Goal: Complete application form: Complete application form

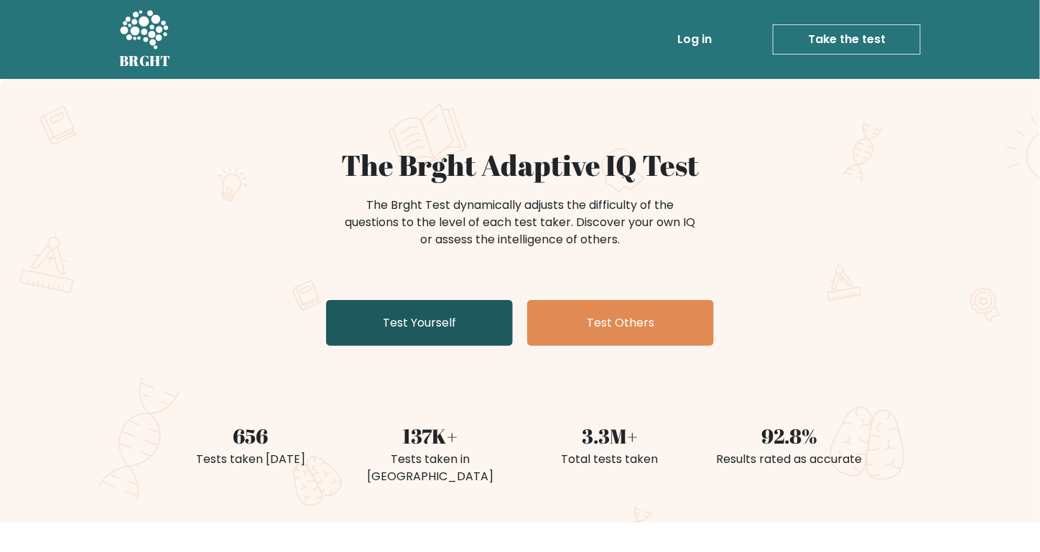
click at [485, 330] on link "Test Yourself" at bounding box center [419, 323] width 187 height 46
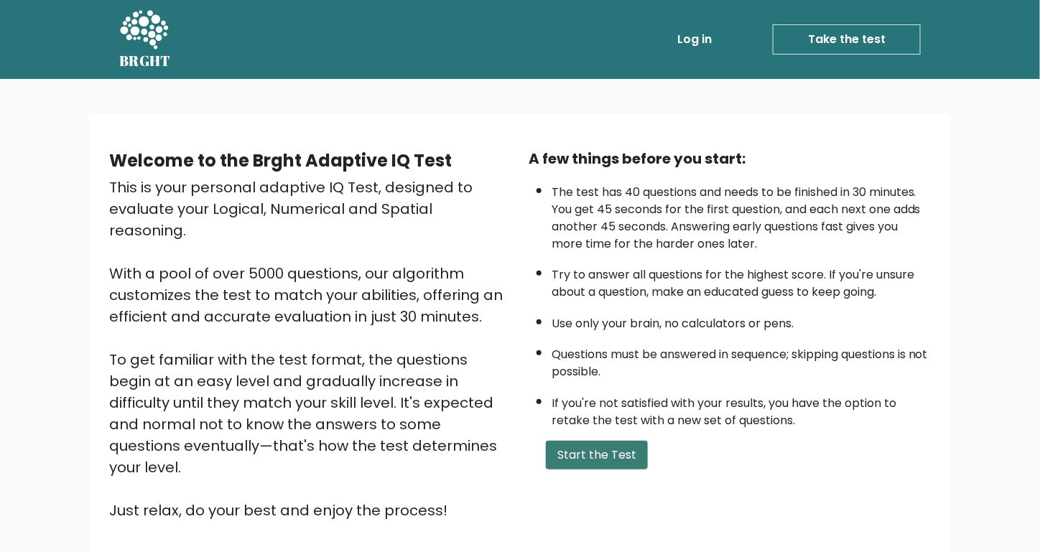
click at [605, 452] on button "Start the Test" at bounding box center [597, 455] width 102 height 29
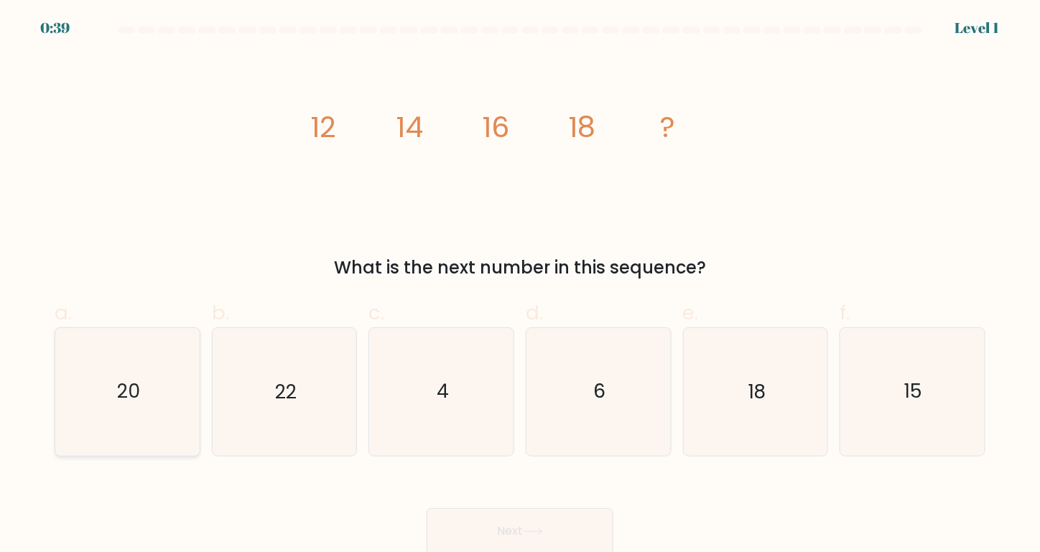
click at [165, 387] on icon "20" at bounding box center [128, 392] width 128 height 128
click at [520, 286] on input "a. 20" at bounding box center [520, 280] width 1 height 9
radio input "true"
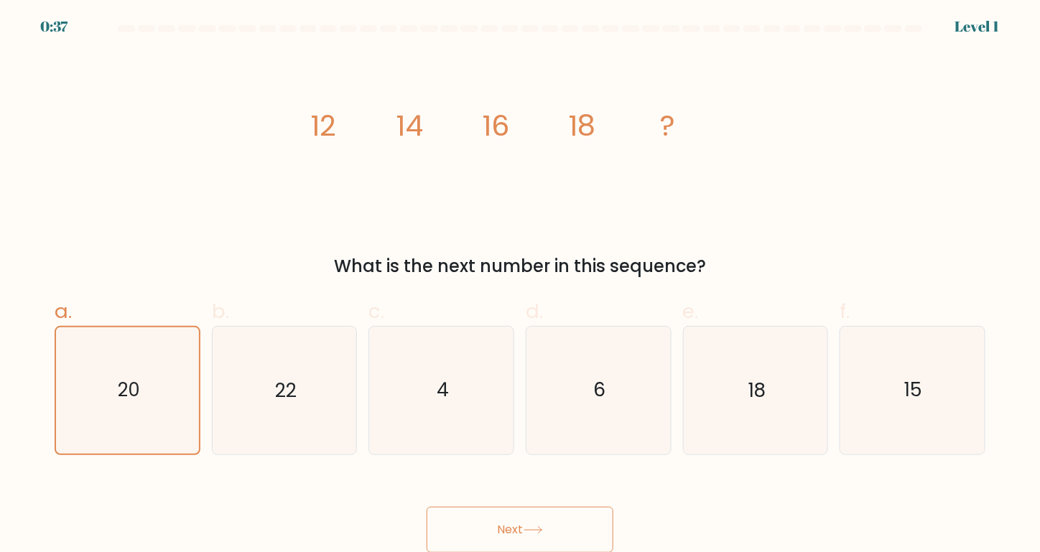
scroll to position [2, 0]
click at [536, 534] on icon at bounding box center [533, 530] width 19 height 8
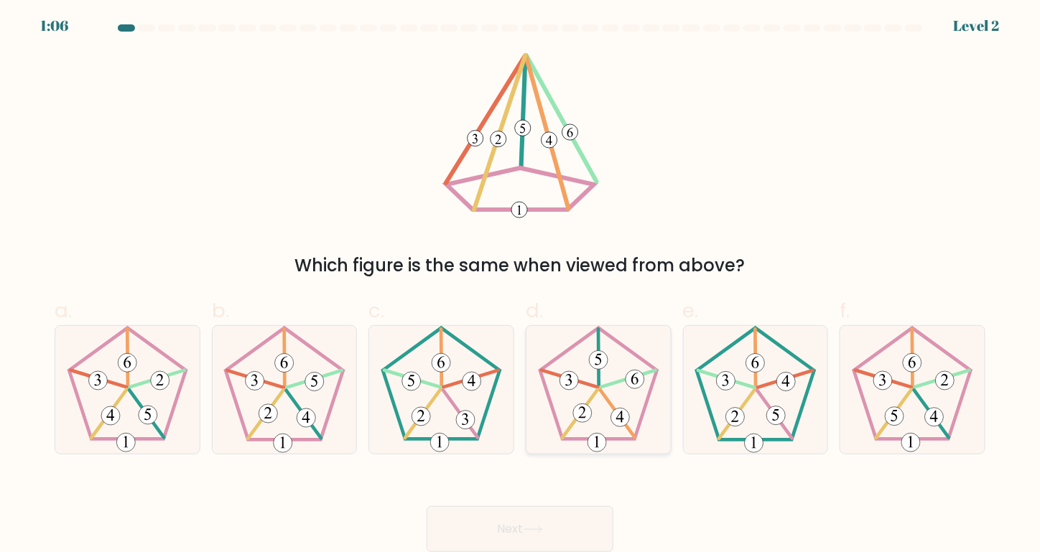
click at [592, 377] on icon at bounding box center [599, 390] width 128 height 128
click at [521, 284] on input "d." at bounding box center [520, 278] width 1 height 9
radio input "true"
click at [561, 517] on button "Next" at bounding box center [520, 529] width 187 height 46
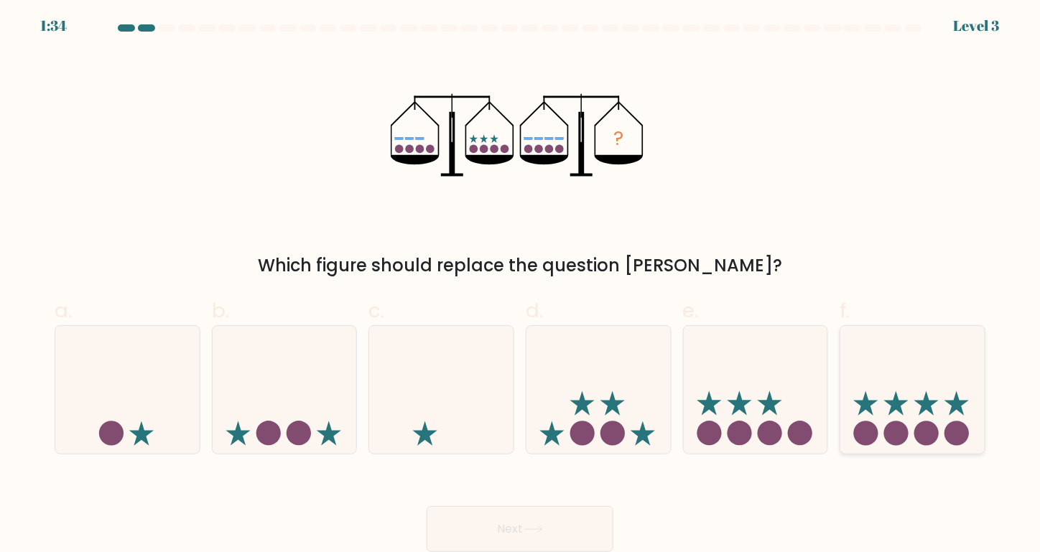
click at [903, 425] on circle at bounding box center [896, 433] width 24 height 24
click at [521, 284] on input "f." at bounding box center [520, 278] width 1 height 9
radio input "true"
click at [475, 508] on button "Next" at bounding box center [520, 529] width 187 height 46
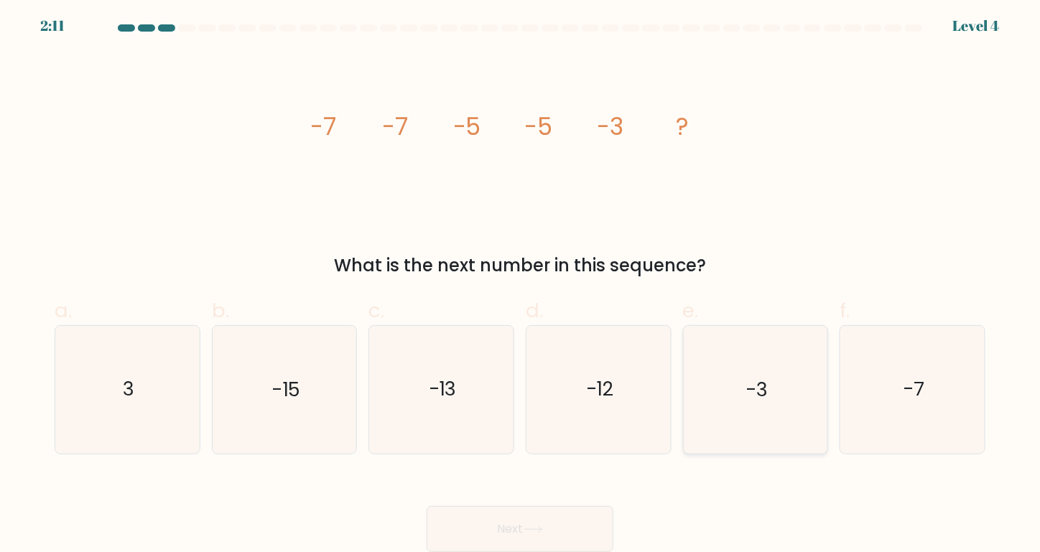
click at [739, 414] on icon "-3" at bounding box center [756, 390] width 128 height 128
click at [521, 284] on input "e. -3" at bounding box center [520, 278] width 1 height 9
radio input "true"
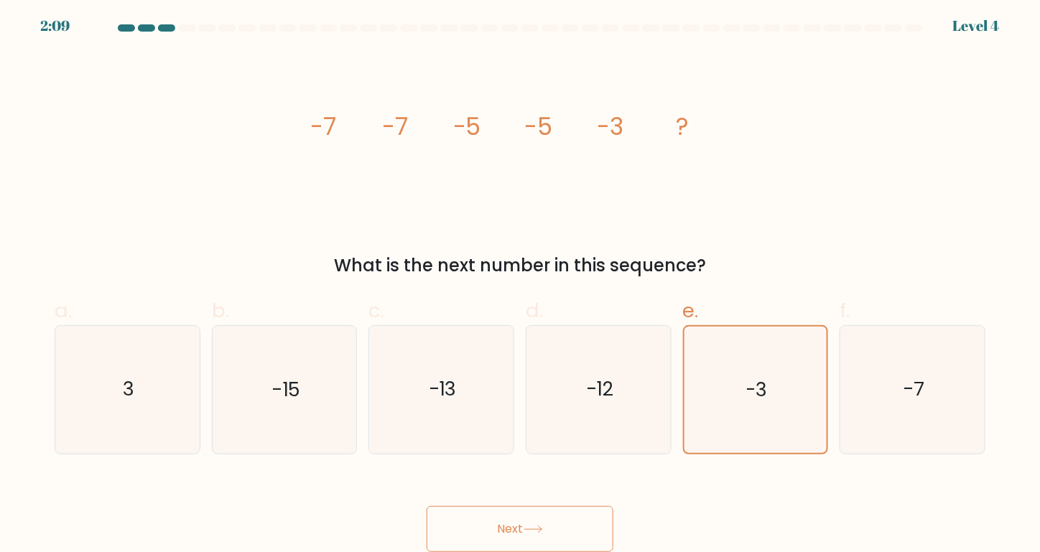
click at [531, 533] on icon at bounding box center [533, 530] width 19 height 8
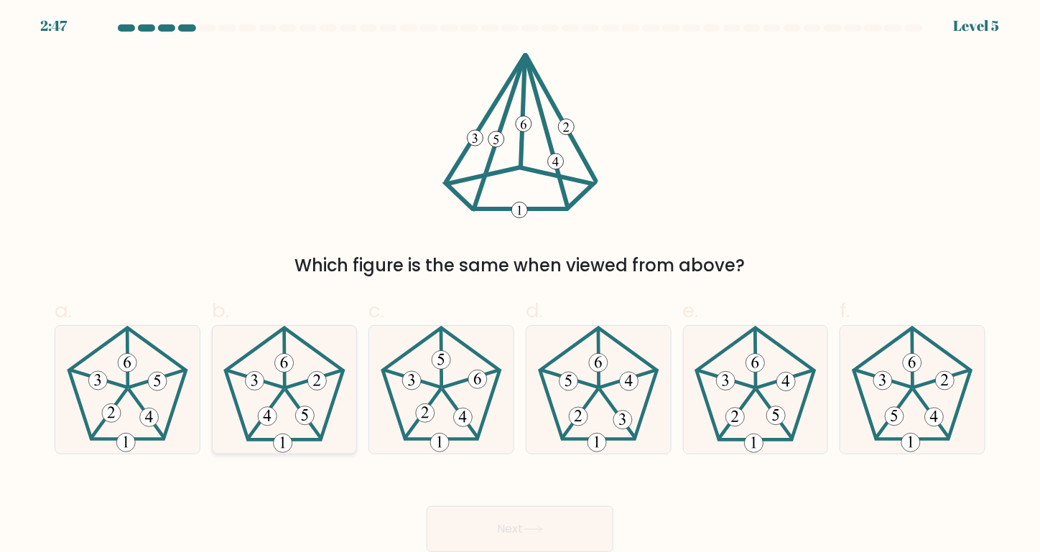
click at [294, 429] on icon at bounding box center [284, 390] width 128 height 128
click at [520, 284] on input "b." at bounding box center [520, 278] width 1 height 9
radio input "true"
click at [514, 525] on button "Next" at bounding box center [520, 529] width 187 height 46
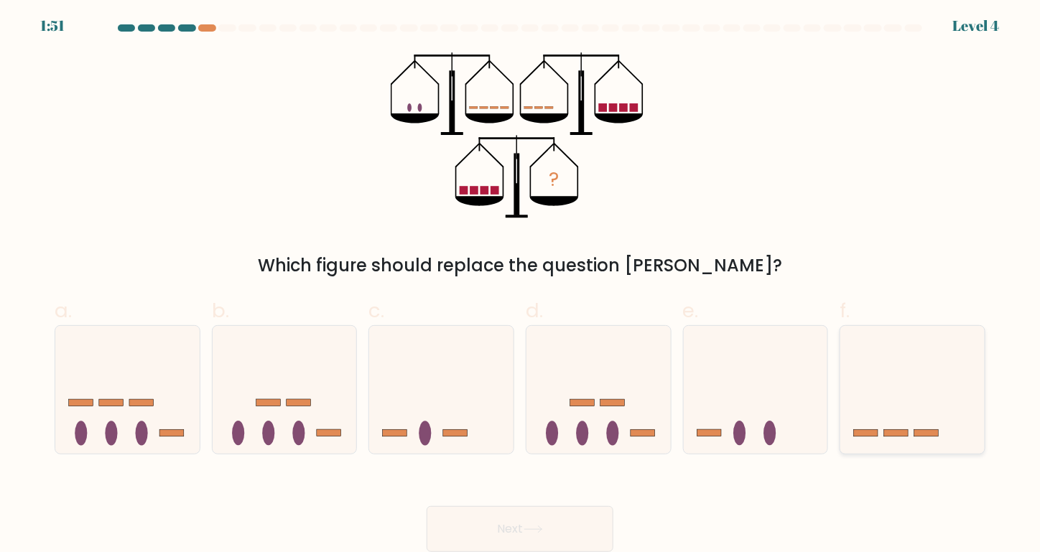
click at [870, 409] on icon at bounding box center [912, 389] width 144 height 119
click at [521, 284] on input "f." at bounding box center [520, 278] width 1 height 9
radio input "true"
click at [572, 524] on button "Next" at bounding box center [520, 529] width 187 height 46
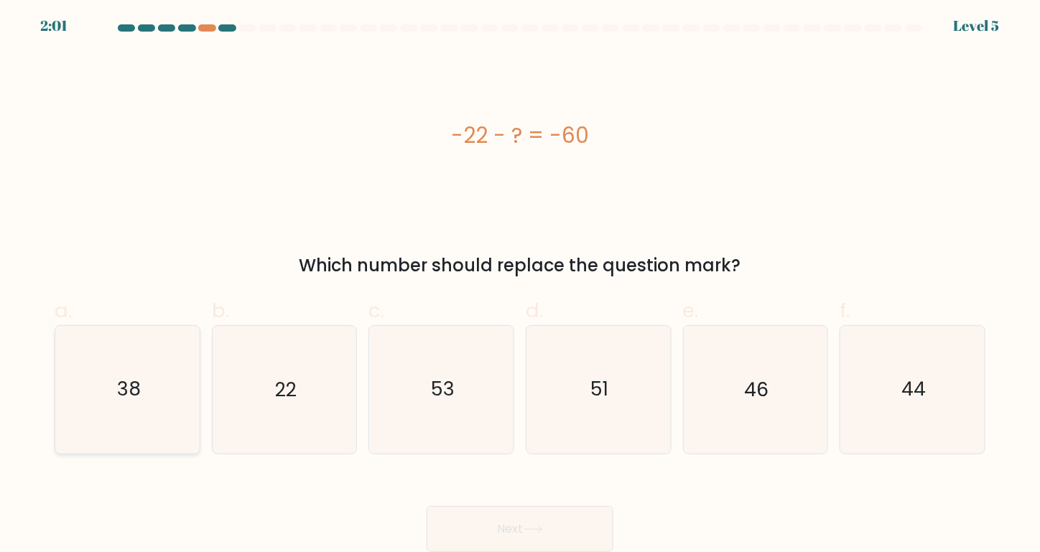
click at [154, 389] on icon "38" at bounding box center [128, 390] width 128 height 128
click at [520, 284] on input "a. 38" at bounding box center [520, 278] width 1 height 9
radio input "true"
click at [529, 529] on icon at bounding box center [533, 530] width 19 height 8
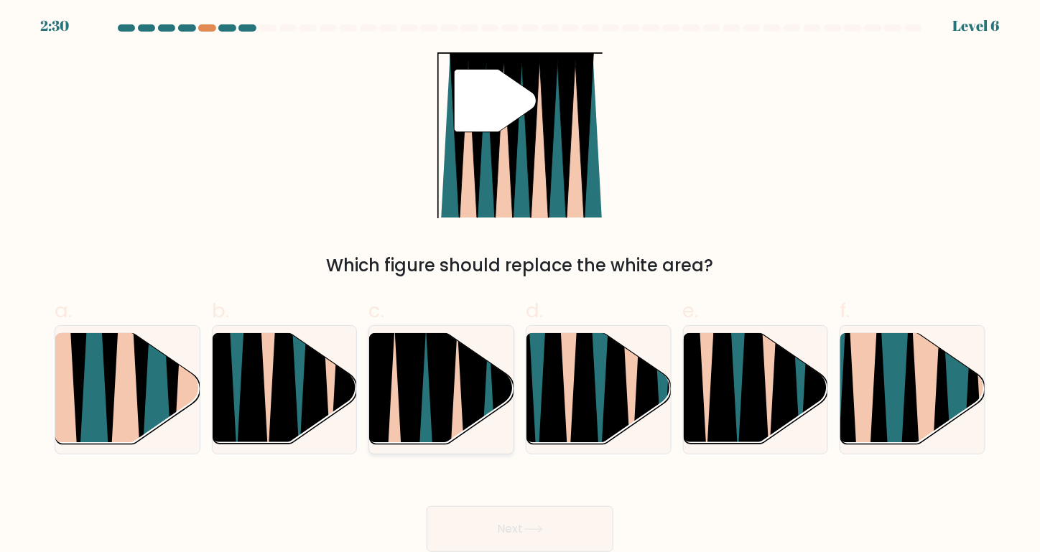
click at [478, 374] on icon at bounding box center [473, 450] width 32 height 289
click at [520, 284] on input "c." at bounding box center [520, 278] width 1 height 9
radio input "true"
click at [536, 529] on icon at bounding box center [532, 529] width 17 height 6
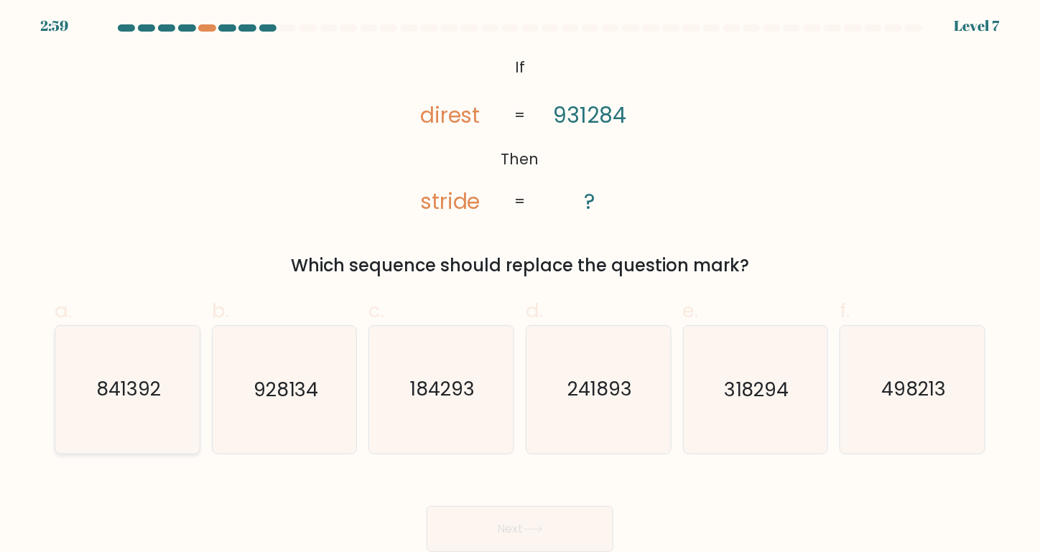
click at [130, 405] on icon "841392" at bounding box center [128, 390] width 128 height 128
click at [520, 284] on input "a. 841392" at bounding box center [520, 278] width 1 height 9
radio input "true"
click at [490, 521] on button "Next" at bounding box center [520, 529] width 187 height 46
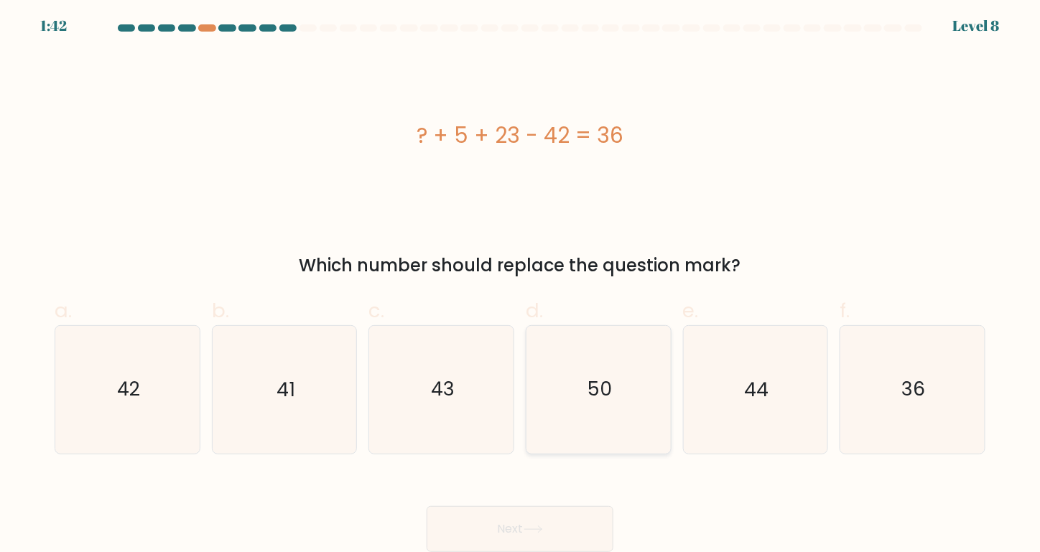
click at [623, 442] on icon "50" at bounding box center [599, 390] width 128 height 128
click at [521, 284] on input "d. 50" at bounding box center [520, 278] width 1 height 9
radio input "true"
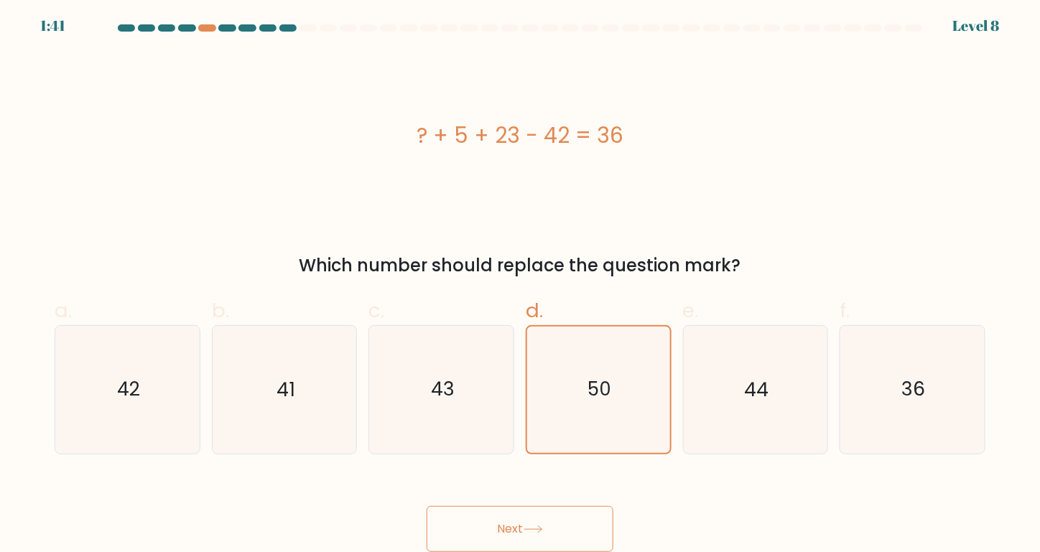
click at [543, 531] on icon at bounding box center [533, 530] width 19 height 8
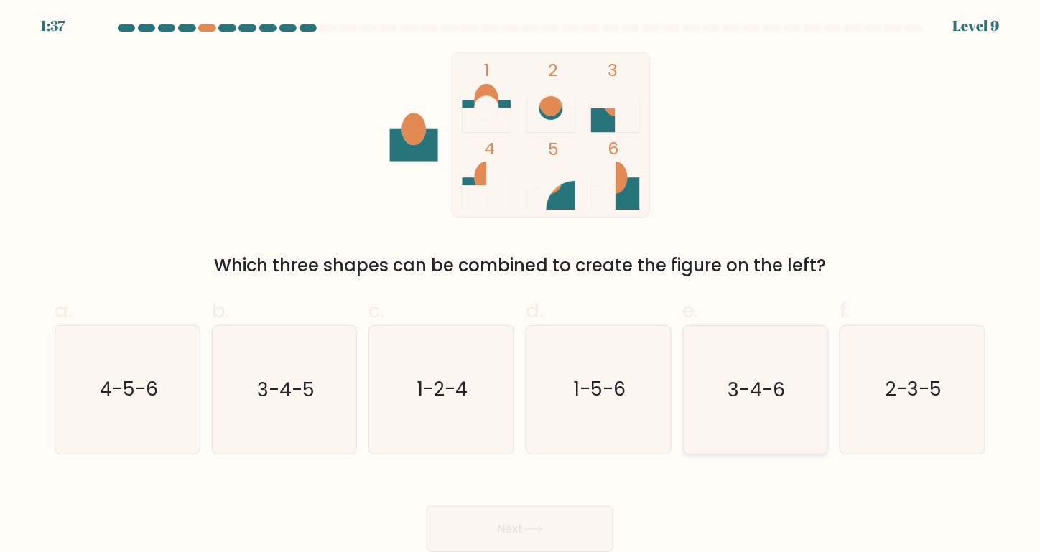
click at [768, 370] on icon "3-4-6" at bounding box center [756, 390] width 128 height 128
click at [521, 284] on input "e. 3-4-6" at bounding box center [520, 278] width 1 height 9
radio input "true"
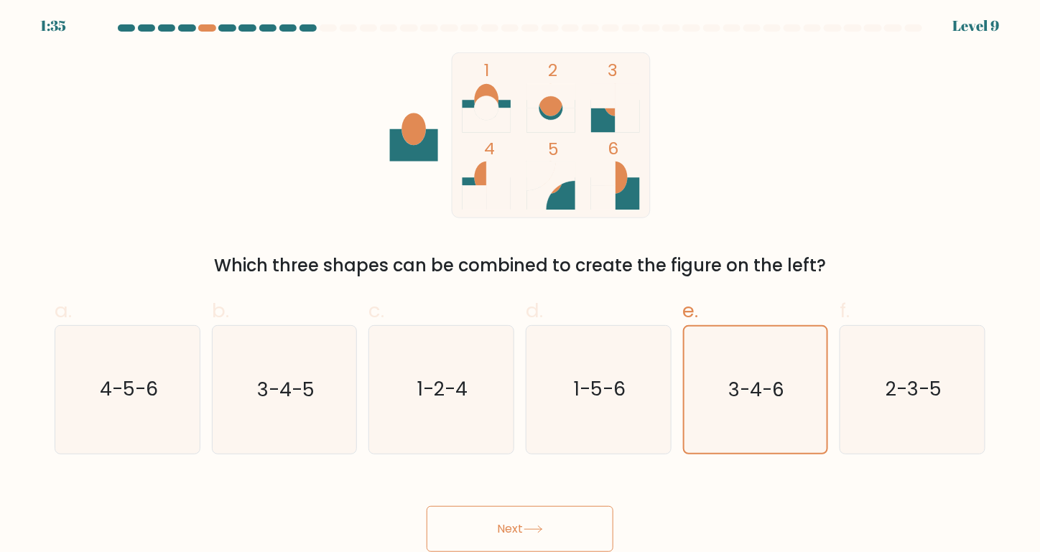
click at [530, 524] on button "Next" at bounding box center [520, 529] width 187 height 46
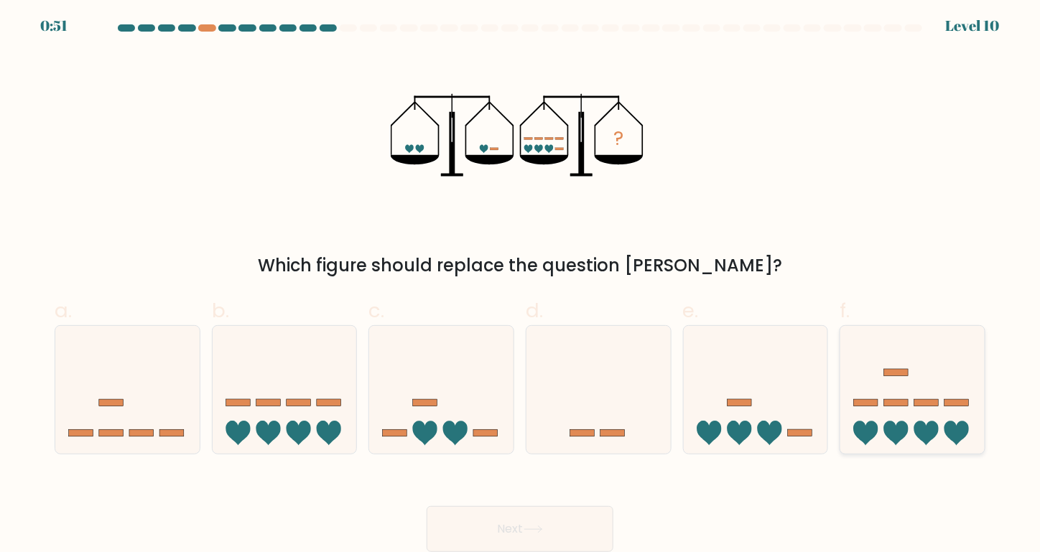
click at [914, 408] on icon at bounding box center [912, 389] width 144 height 119
click at [521, 284] on input "f." at bounding box center [520, 278] width 1 height 9
radio input "true"
click at [544, 523] on button "Next" at bounding box center [520, 529] width 187 height 46
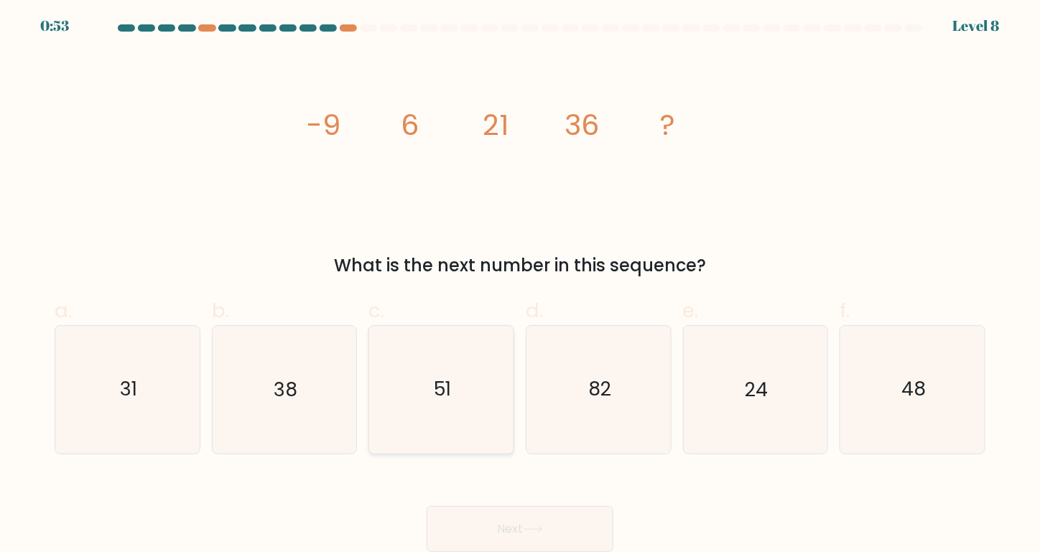
click at [381, 391] on icon "51" at bounding box center [442, 390] width 128 height 128
click at [520, 284] on input "c. 51" at bounding box center [520, 278] width 1 height 9
radio input "true"
click at [516, 533] on button "Next" at bounding box center [520, 529] width 187 height 46
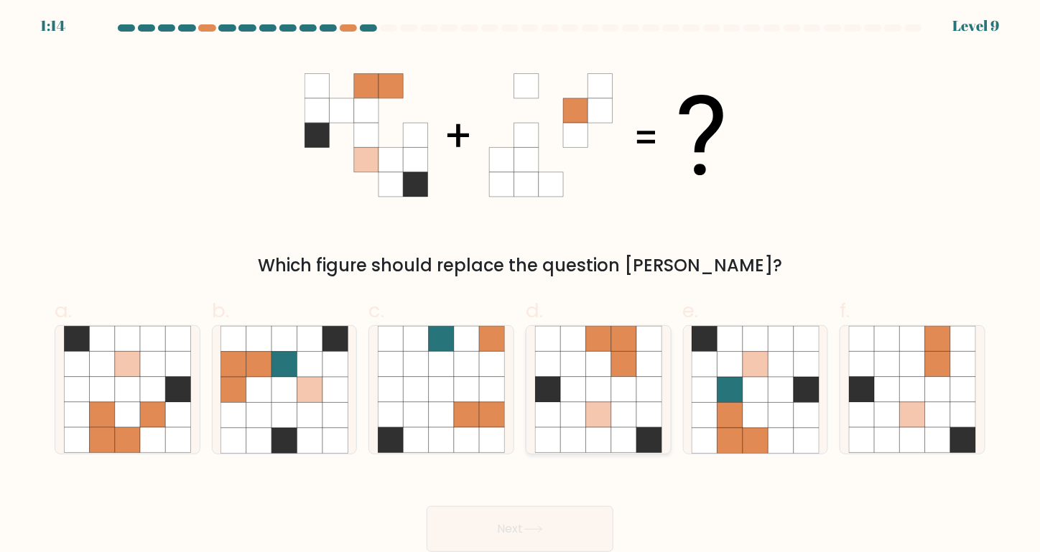
click at [616, 389] on icon at bounding box center [623, 389] width 25 height 25
click at [521, 284] on input "d." at bounding box center [520, 278] width 1 height 9
radio input "true"
click at [549, 527] on button "Next" at bounding box center [520, 529] width 187 height 46
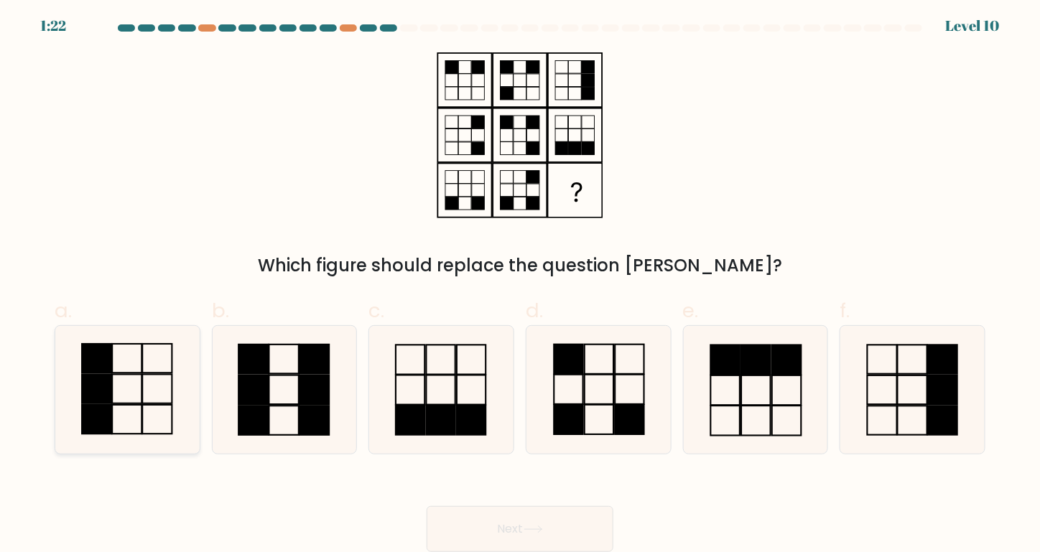
click at [129, 365] on icon at bounding box center [128, 390] width 128 height 128
click at [520, 284] on input "a." at bounding box center [520, 278] width 1 height 9
radio input "true"
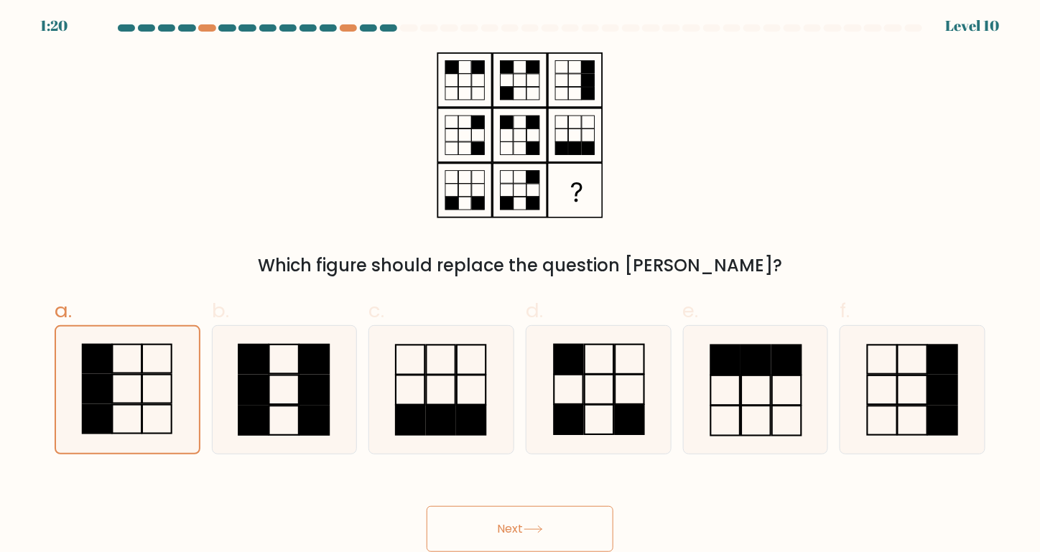
click at [503, 532] on button "Next" at bounding box center [520, 529] width 187 height 46
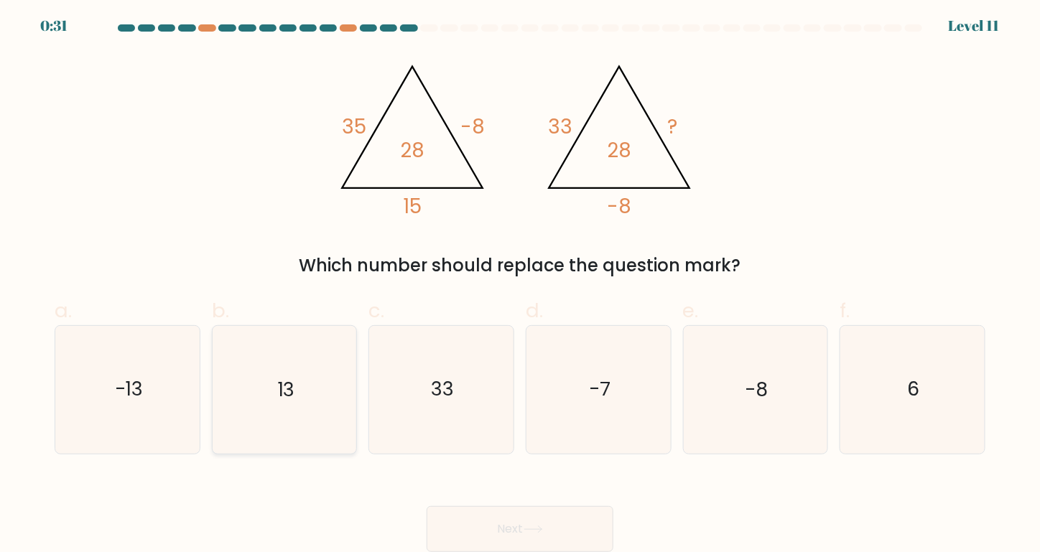
click at [297, 381] on icon "13" at bounding box center [284, 390] width 128 height 128
click at [520, 284] on input "b. 13" at bounding box center [520, 278] width 1 height 9
radio input "true"
click at [512, 522] on button "Next" at bounding box center [520, 529] width 187 height 46
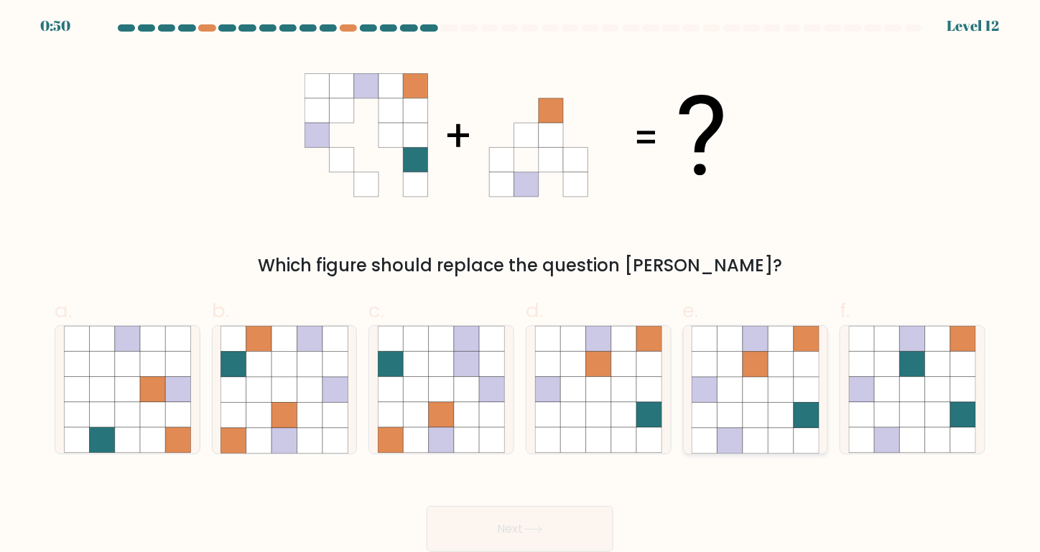
click at [725, 427] on icon at bounding box center [729, 414] width 25 height 25
click at [521, 284] on input "e." at bounding box center [520, 278] width 1 height 9
radio input "true"
click at [538, 525] on button "Next" at bounding box center [520, 529] width 187 height 46
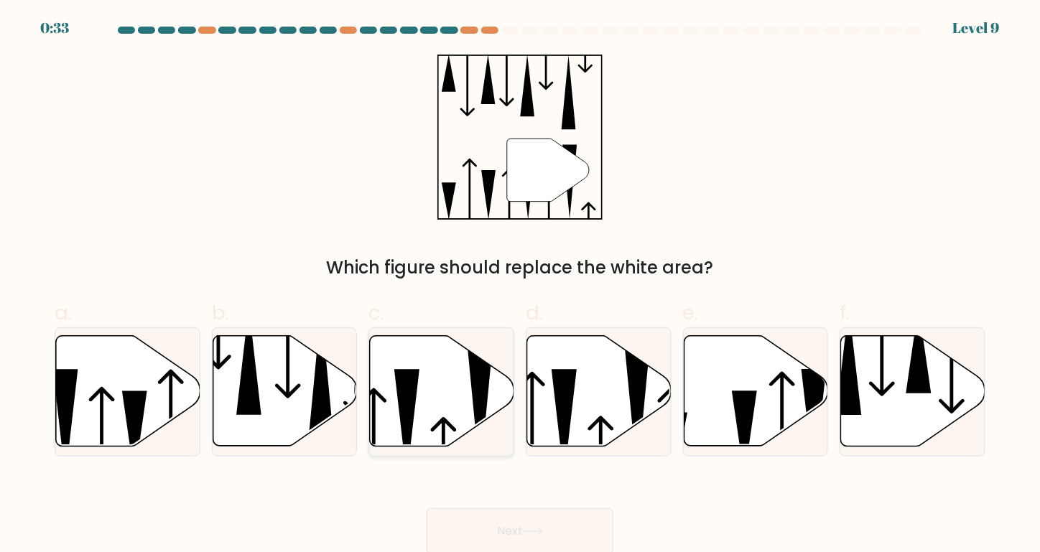
click at [412, 376] on icon at bounding box center [406, 424] width 25 height 109
click at [520, 286] on input "c." at bounding box center [520, 280] width 1 height 9
radio input "true"
click at [534, 519] on button "Next" at bounding box center [520, 531] width 187 height 46
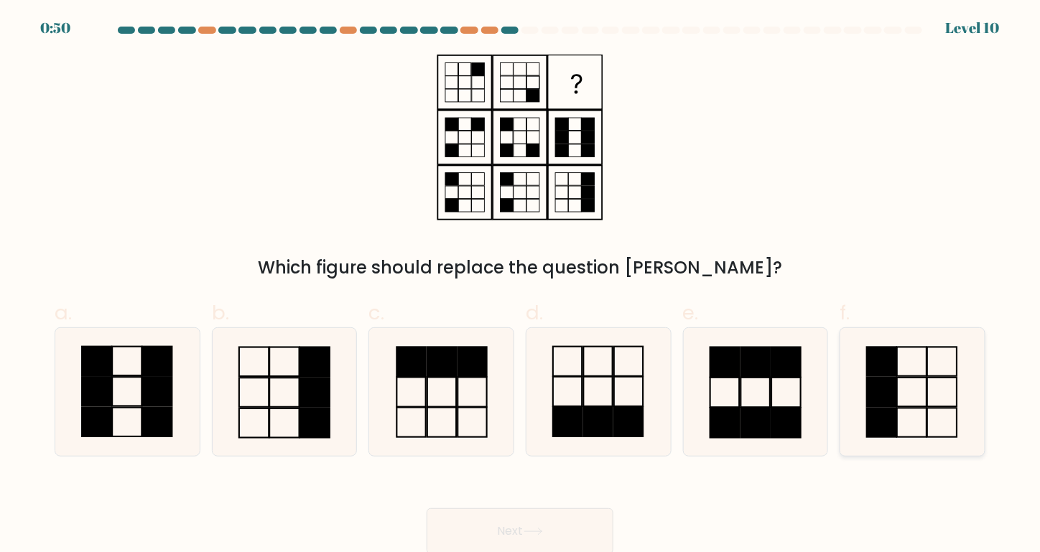
click at [908, 372] on icon at bounding box center [913, 392] width 128 height 128
click at [521, 286] on input "f." at bounding box center [520, 280] width 1 height 9
radio input "true"
click at [538, 531] on icon at bounding box center [533, 532] width 19 height 8
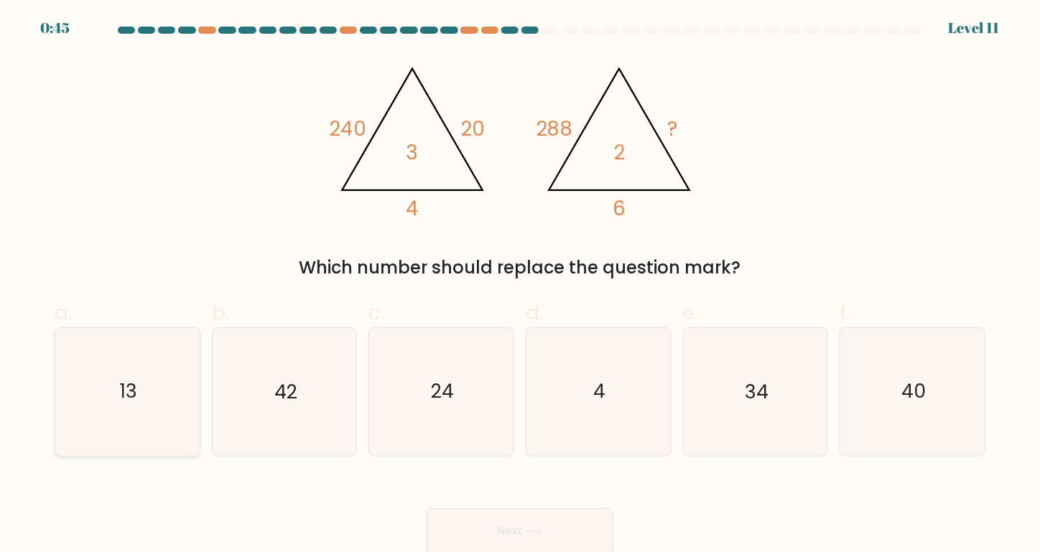
click at [124, 394] on text "13" at bounding box center [128, 391] width 17 height 27
click at [520, 286] on input "a. 13" at bounding box center [520, 280] width 1 height 9
radio input "true"
click at [549, 535] on button "Next" at bounding box center [520, 531] width 187 height 46
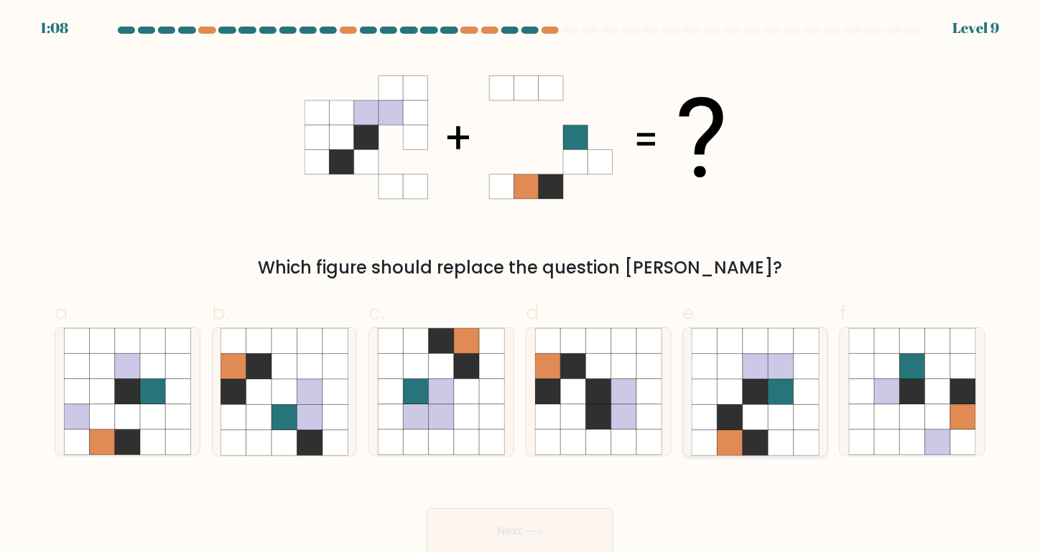
click at [750, 407] on icon at bounding box center [755, 416] width 25 height 25
click at [521, 286] on input "e." at bounding box center [520, 280] width 1 height 9
radio input "true"
click at [533, 515] on button "Next" at bounding box center [520, 531] width 187 height 46
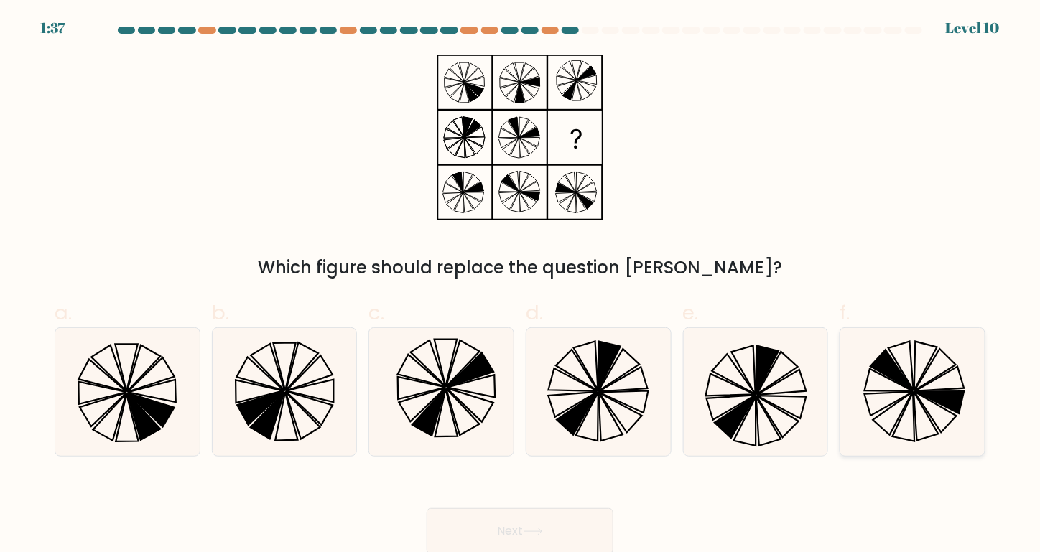
click at [898, 382] on icon at bounding box center [891, 370] width 42 height 41
click at [521, 286] on input "f." at bounding box center [520, 280] width 1 height 9
radio input "true"
click at [549, 537] on button "Next" at bounding box center [520, 531] width 187 height 46
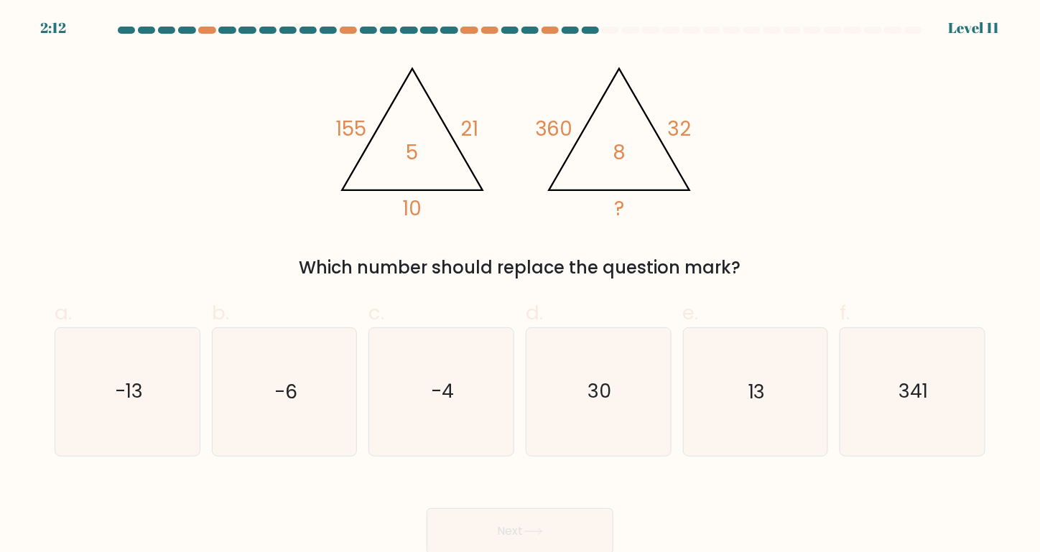
click at [517, 527] on button "Next" at bounding box center [520, 531] width 187 height 46
click at [484, 220] on div "@import url('https://fonts.googleapis.com/css?family=Abril+Fatface:400,100,100i…" at bounding box center [520, 168] width 948 height 226
click at [600, 371] on icon "30" at bounding box center [599, 392] width 128 height 128
click at [521, 286] on input "d. 30" at bounding box center [520, 280] width 1 height 9
radio input "true"
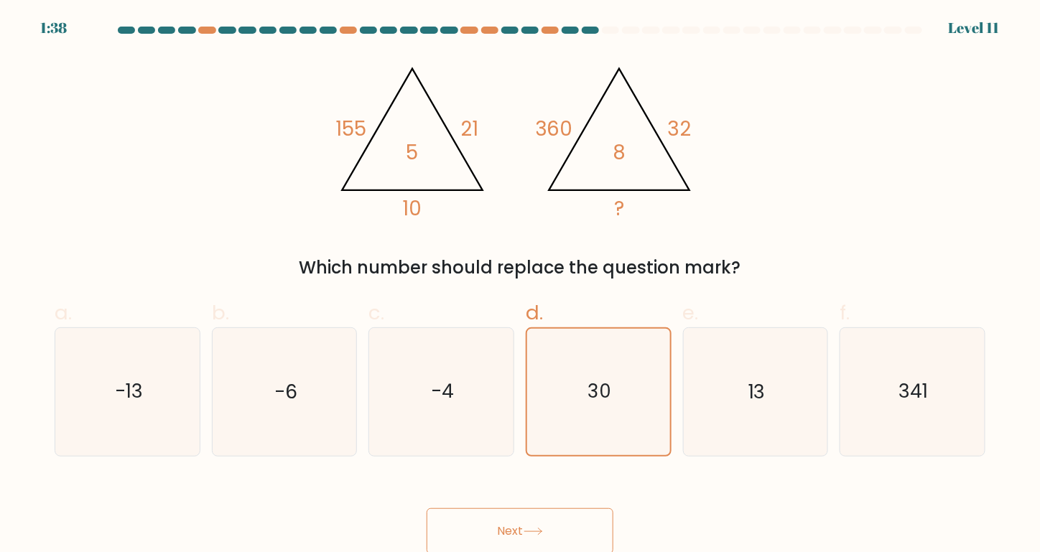
click at [537, 517] on button "Next" at bounding box center [520, 531] width 187 height 46
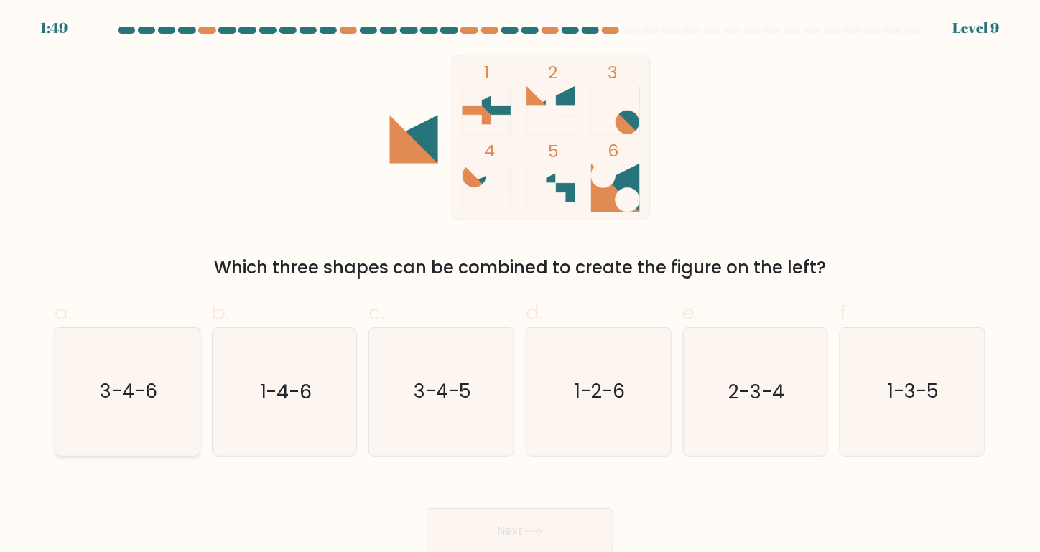
click at [149, 384] on text "3-4-6" at bounding box center [128, 391] width 57 height 27
click at [520, 286] on input "a. 3-4-6" at bounding box center [520, 280] width 1 height 9
radio input "true"
click at [506, 537] on button "Next" at bounding box center [520, 531] width 187 height 46
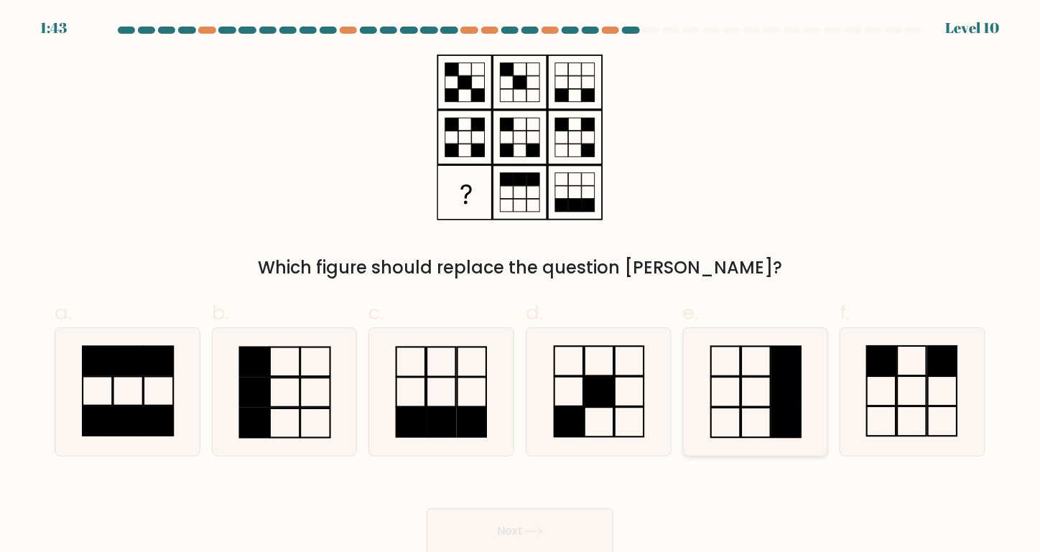
click at [731, 398] on icon at bounding box center [756, 392] width 128 height 128
click at [521, 286] on input "e." at bounding box center [520, 280] width 1 height 9
radio input "true"
click at [512, 550] on button "Next" at bounding box center [520, 531] width 187 height 46
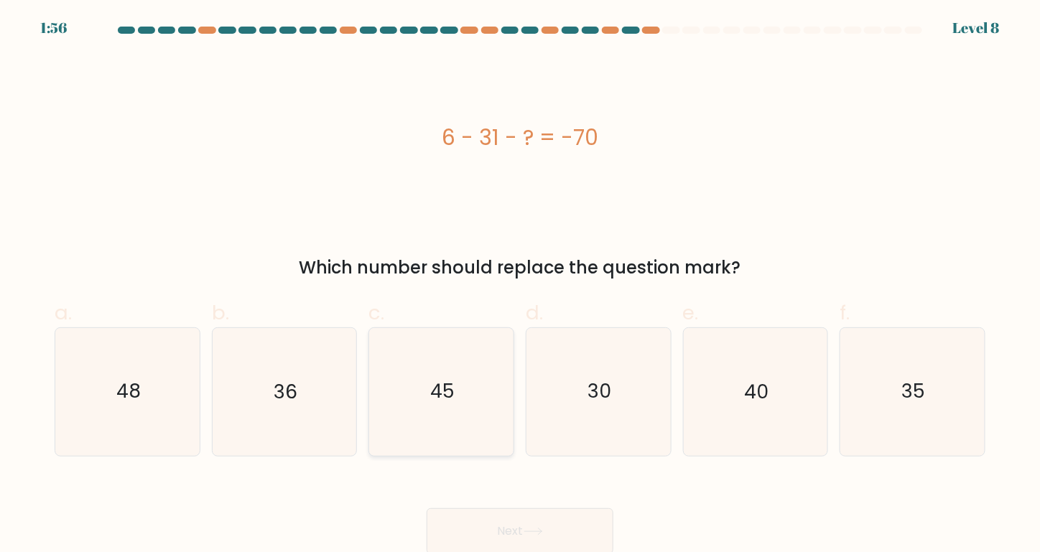
click at [445, 392] on text "45" at bounding box center [442, 391] width 24 height 27
click at [520, 286] on input "c. 45" at bounding box center [520, 280] width 1 height 9
radio input "true"
click at [550, 516] on button "Next" at bounding box center [520, 531] width 187 height 46
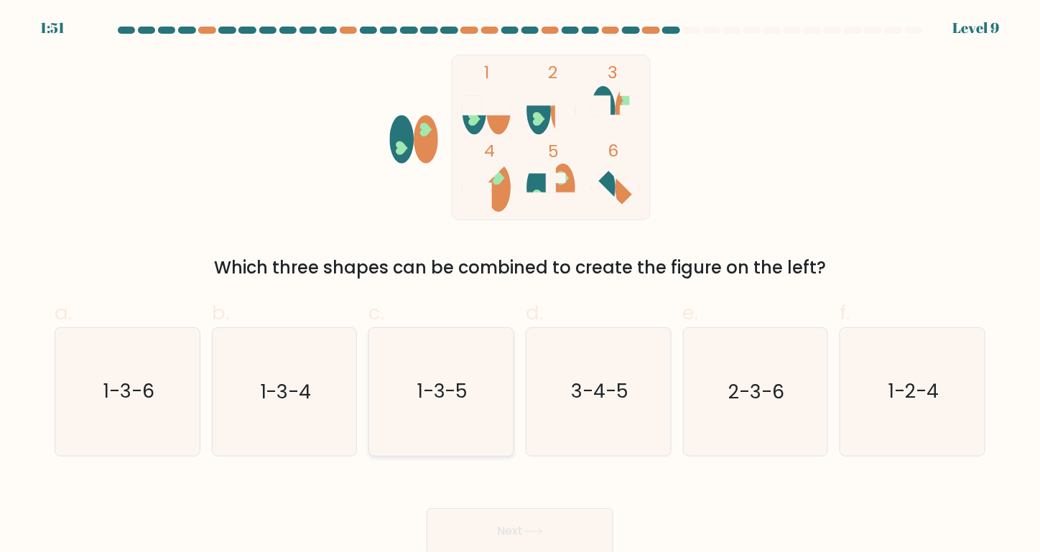
click at [445, 399] on text "1-3-5" at bounding box center [442, 391] width 51 height 27
click at [520, 286] on input "c. 1-3-5" at bounding box center [520, 280] width 1 height 9
radio input "true"
click at [511, 535] on button "Next" at bounding box center [520, 531] width 187 height 46
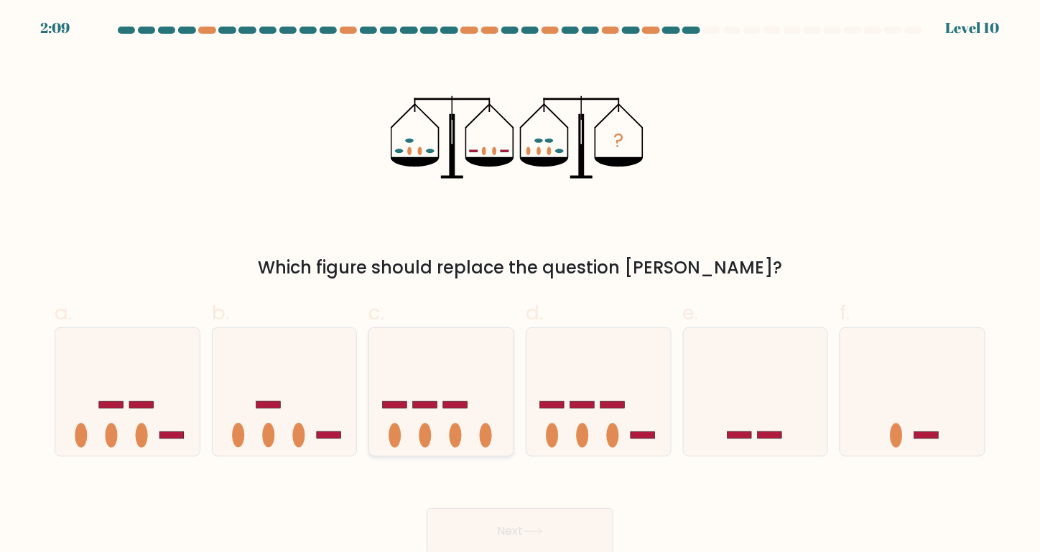
click at [447, 420] on icon at bounding box center [441, 391] width 144 height 119
click at [520, 286] on input "c." at bounding box center [520, 280] width 1 height 9
radio input "true"
click at [505, 526] on button "Next" at bounding box center [520, 531] width 187 height 46
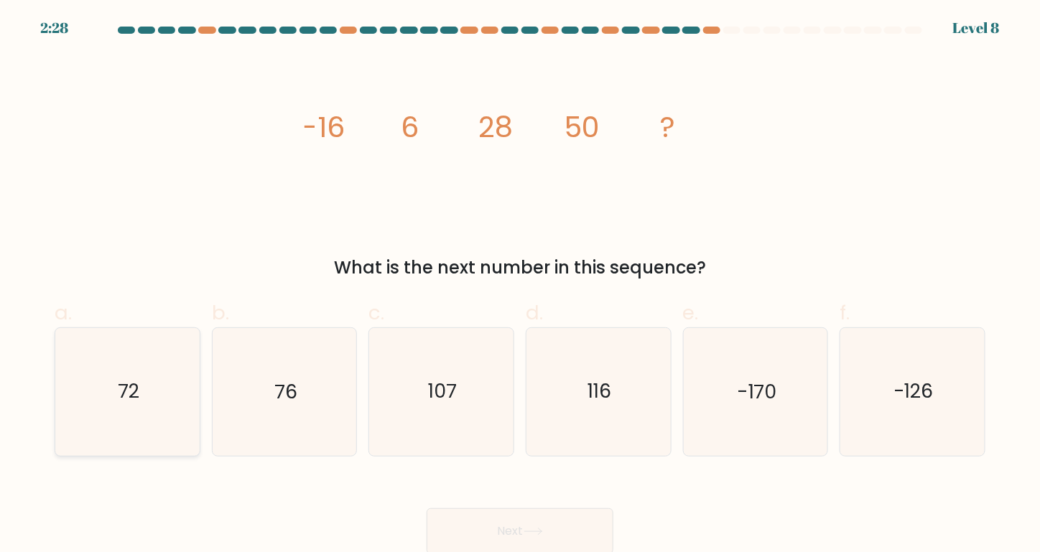
click at [117, 373] on icon "72" at bounding box center [128, 392] width 128 height 128
click at [520, 286] on input "a. 72" at bounding box center [520, 280] width 1 height 9
radio input "true"
click at [492, 516] on button "Next" at bounding box center [520, 531] width 187 height 46
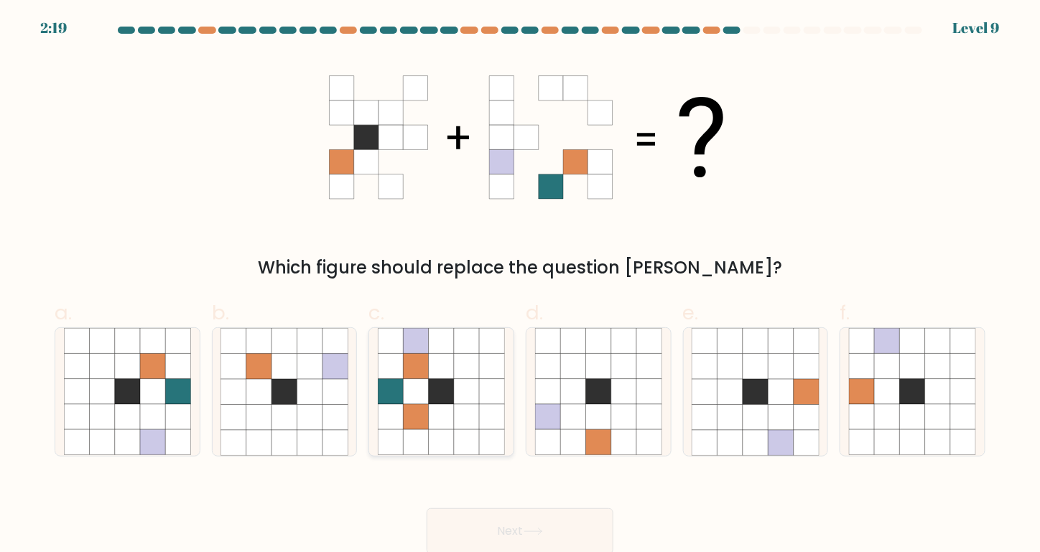
click at [411, 401] on icon at bounding box center [416, 391] width 25 height 25
click at [520, 286] on input "c." at bounding box center [520, 280] width 1 height 9
radio input "true"
click at [504, 527] on button "Next" at bounding box center [520, 531] width 187 height 46
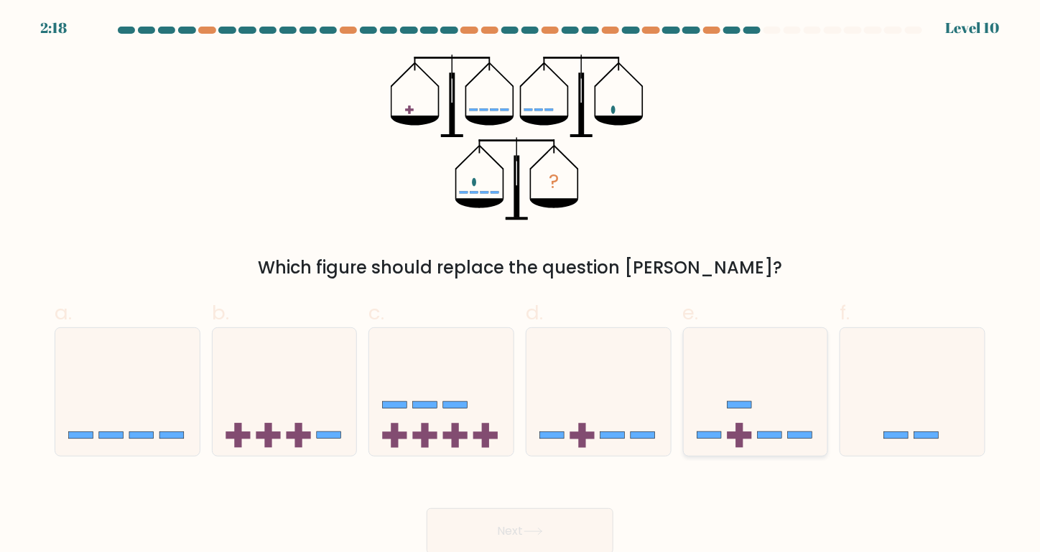
click at [735, 414] on icon at bounding box center [756, 391] width 144 height 119
click at [521, 286] on input "e." at bounding box center [520, 280] width 1 height 9
radio input "true"
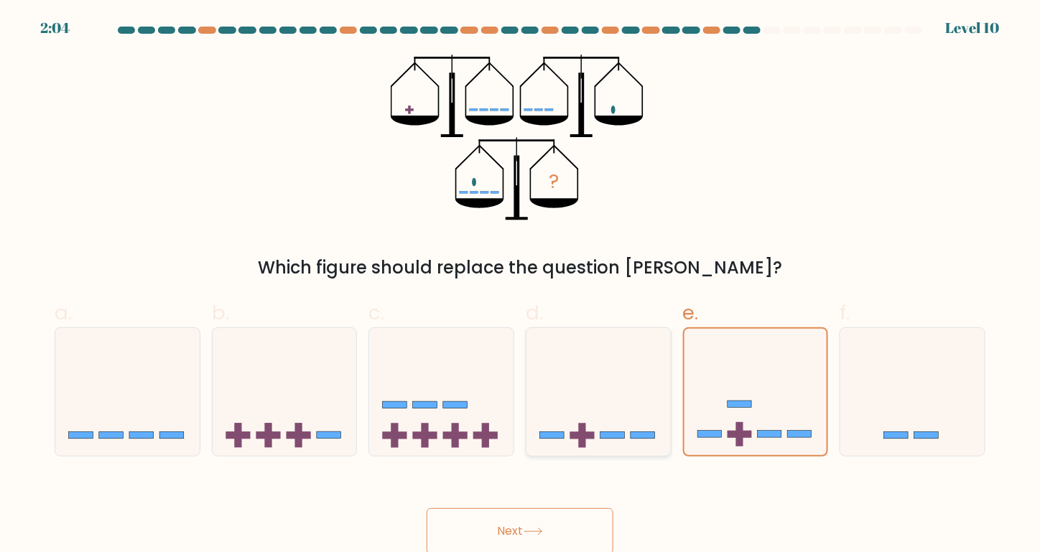
click at [615, 412] on icon at bounding box center [598, 391] width 144 height 119
click at [521, 286] on input "d." at bounding box center [520, 280] width 1 height 9
radio input "true"
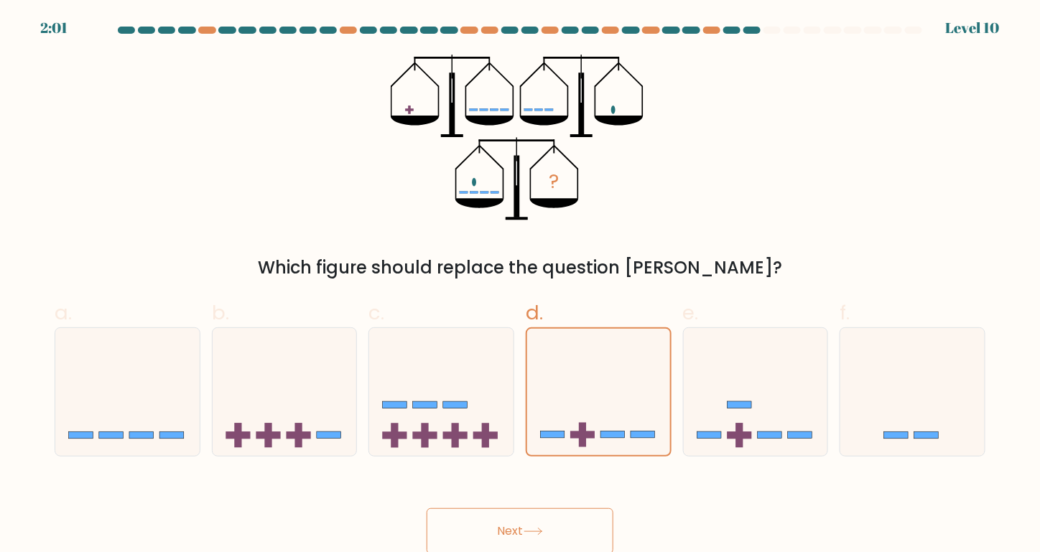
click at [541, 516] on button "Next" at bounding box center [520, 531] width 187 height 46
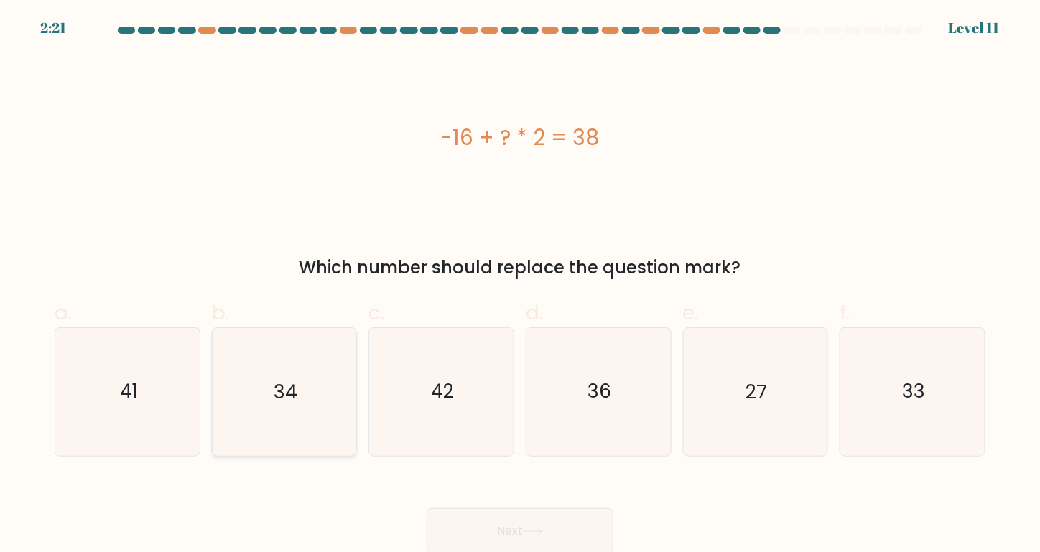
click at [290, 409] on icon "34" at bounding box center [284, 392] width 128 height 128
click at [520, 286] on input "b. 34" at bounding box center [520, 280] width 1 height 9
radio input "true"
click at [448, 392] on text "42" at bounding box center [442, 391] width 23 height 27
click at [520, 286] on input "c. 42" at bounding box center [520, 280] width 1 height 9
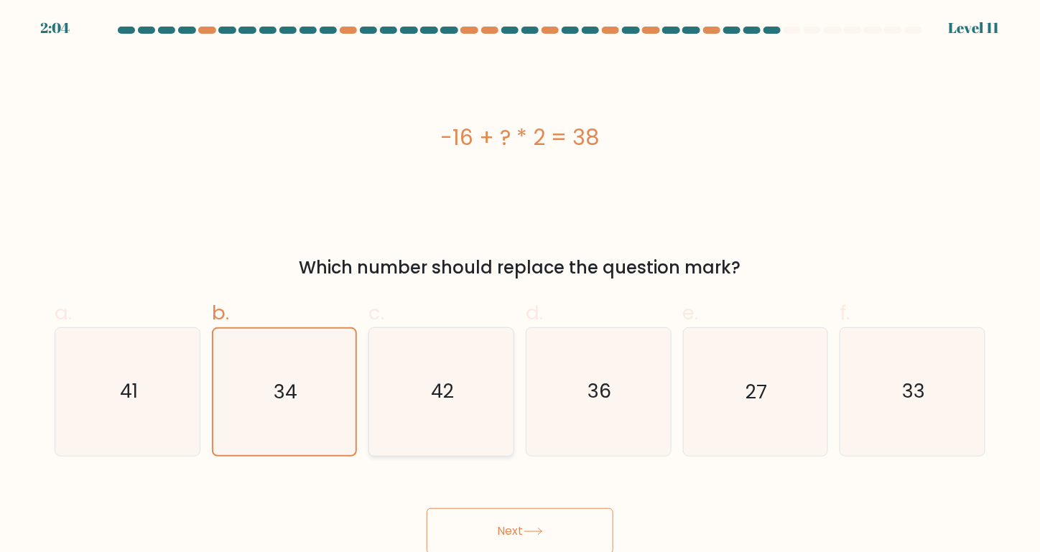
radio input "true"
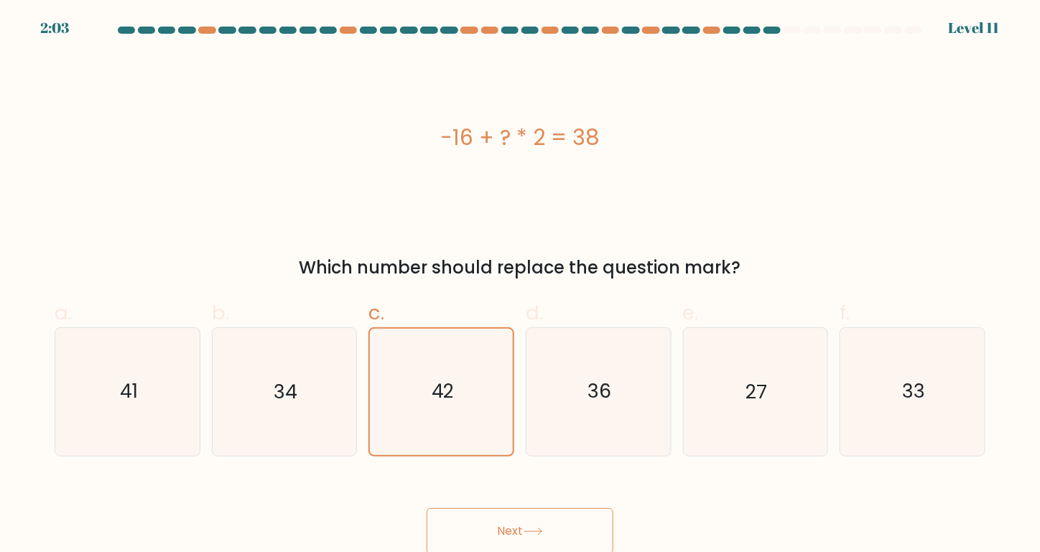
click at [533, 538] on button "Next" at bounding box center [520, 531] width 187 height 46
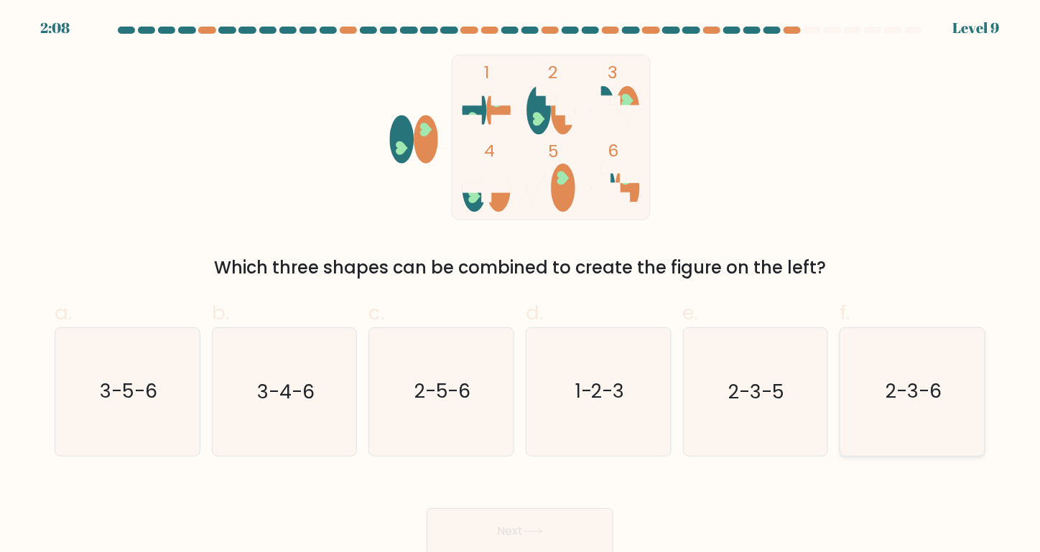
click at [893, 407] on icon "2-3-6" at bounding box center [913, 392] width 128 height 128
click at [521, 286] on input "f. 2-3-6" at bounding box center [520, 280] width 1 height 9
radio input "true"
click at [485, 534] on button "Next" at bounding box center [520, 531] width 187 height 46
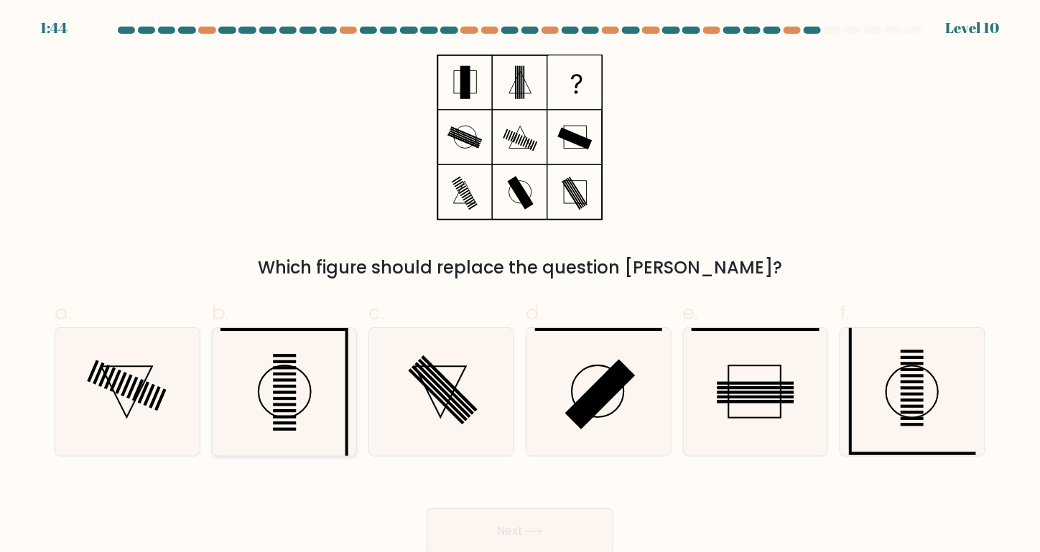
click at [287, 369] on rect at bounding box center [284, 367] width 23 height 3
click at [520, 286] on input "b." at bounding box center [520, 280] width 1 height 9
radio input "true"
click at [483, 524] on button "Next" at bounding box center [520, 531] width 187 height 46
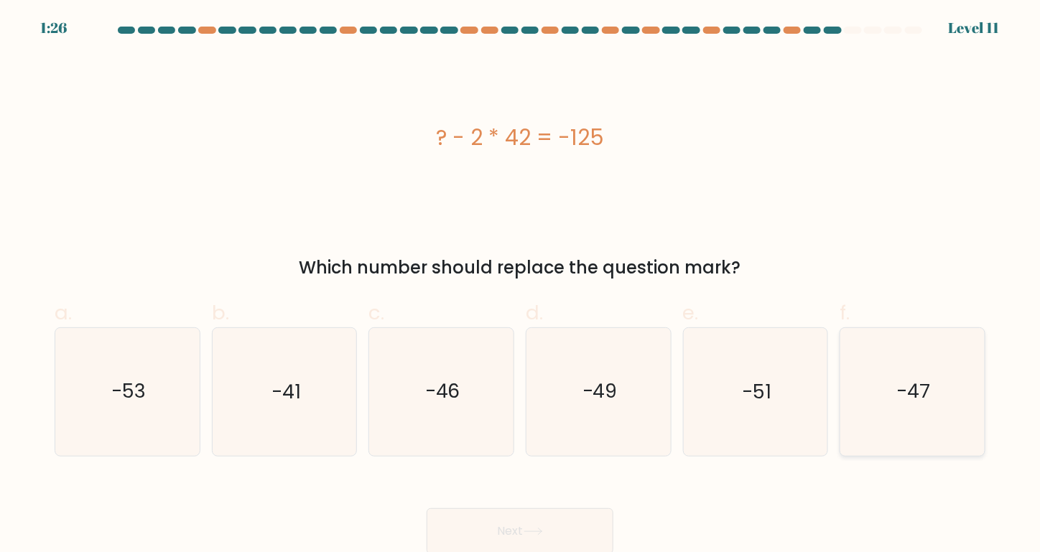
click at [899, 390] on text "-47" at bounding box center [914, 391] width 34 height 27
click at [521, 286] on input "f. -47" at bounding box center [520, 280] width 1 height 9
radio input "true"
click at [544, 537] on button "Next" at bounding box center [520, 531] width 187 height 46
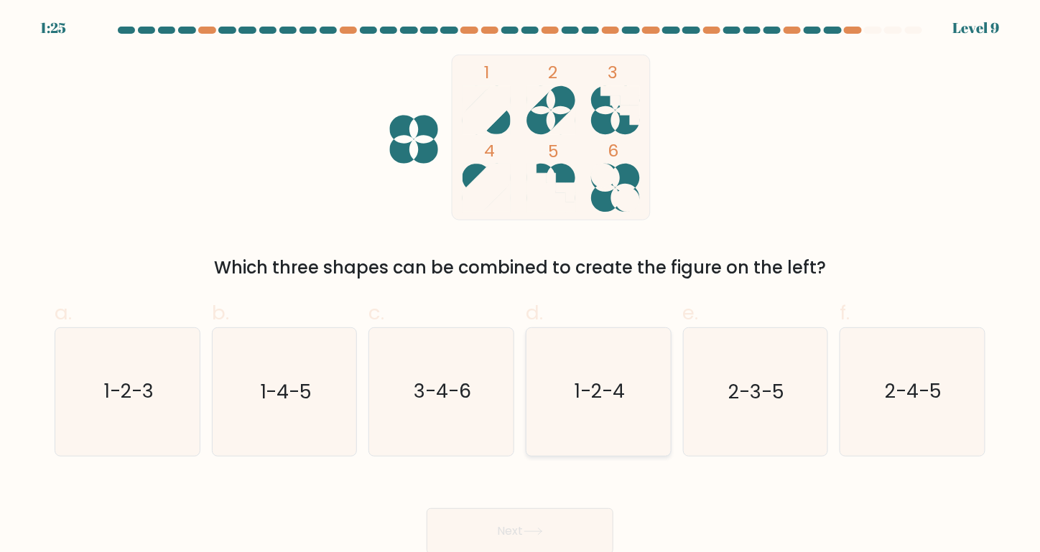
click at [609, 393] on text "1-2-4" at bounding box center [600, 391] width 50 height 27
click at [521, 286] on input "d. 1-2-4" at bounding box center [520, 280] width 1 height 9
radio input "true"
click at [531, 517] on button "Next" at bounding box center [520, 531] width 187 height 46
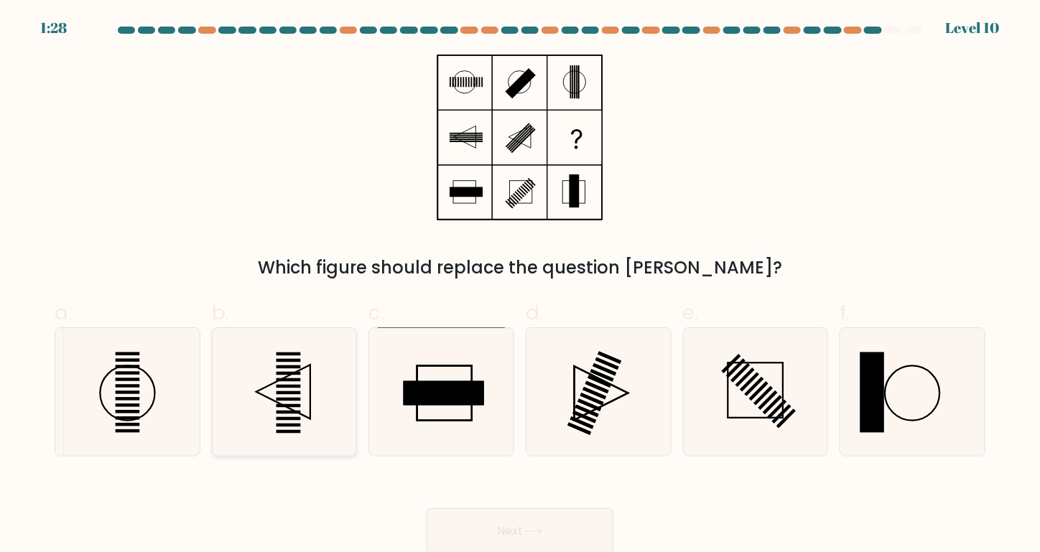
click at [308, 380] on icon at bounding box center [284, 392] width 128 height 128
click at [520, 286] on input "b." at bounding box center [520, 280] width 1 height 9
radio input "true"
click at [523, 537] on button "Next" at bounding box center [520, 531] width 187 height 46
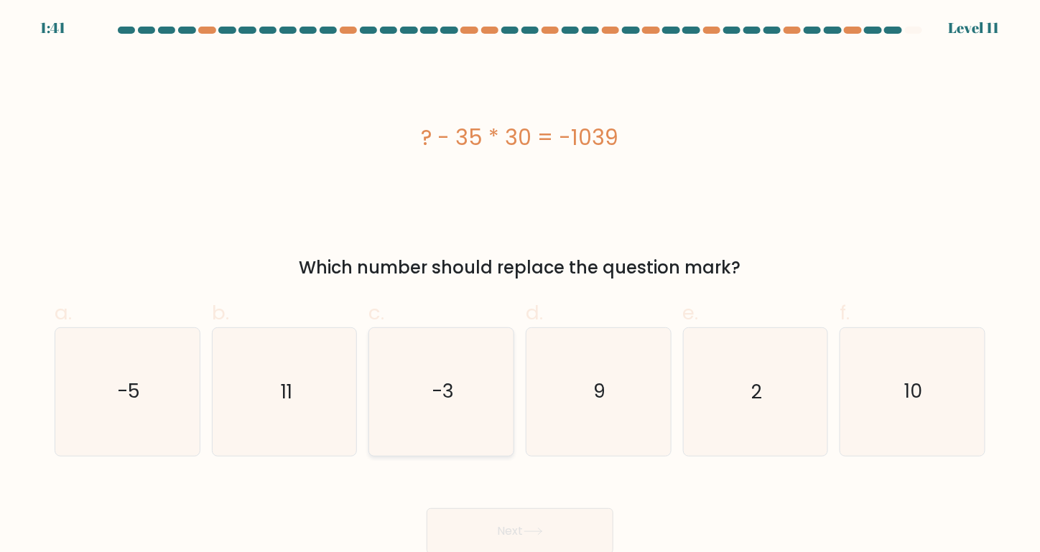
click at [494, 396] on icon "-3" at bounding box center [442, 392] width 128 height 128
click at [520, 286] on input "c. -3" at bounding box center [520, 280] width 1 height 9
radio input "true"
click at [528, 520] on button "Next" at bounding box center [520, 531] width 187 height 46
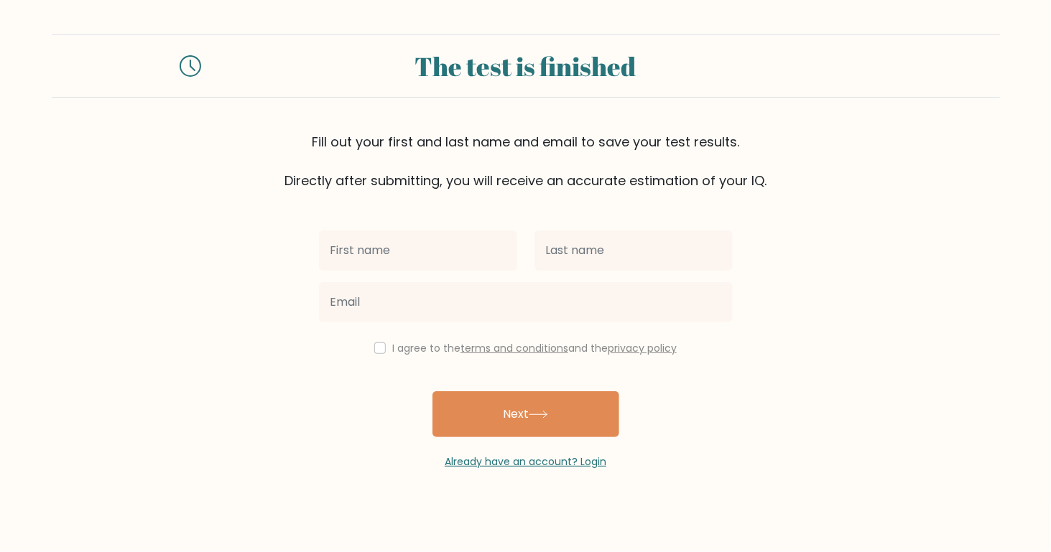
click at [401, 236] on input "text" at bounding box center [418, 251] width 198 height 40
type input "mou"
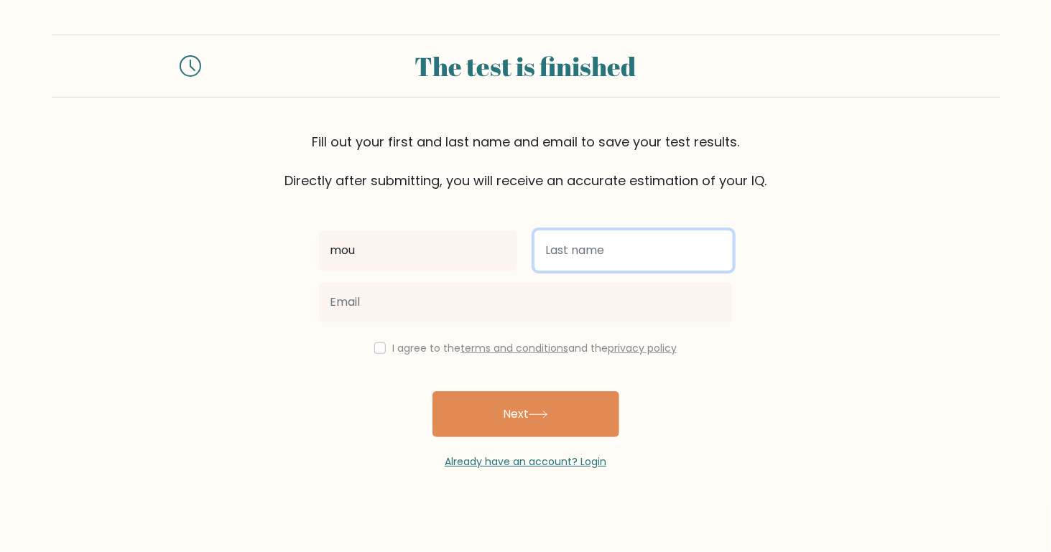
click at [562, 267] on input "text" at bounding box center [633, 251] width 198 height 40
type input "sumi"
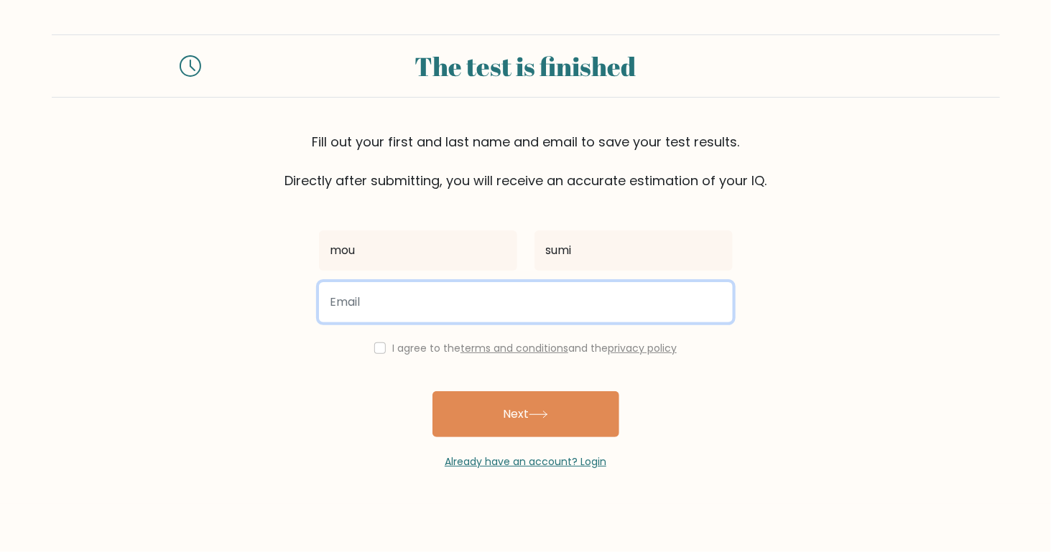
click at [526, 297] on input "email" at bounding box center [526, 302] width 414 height 40
type input "afrosemousumi@outlook.com"
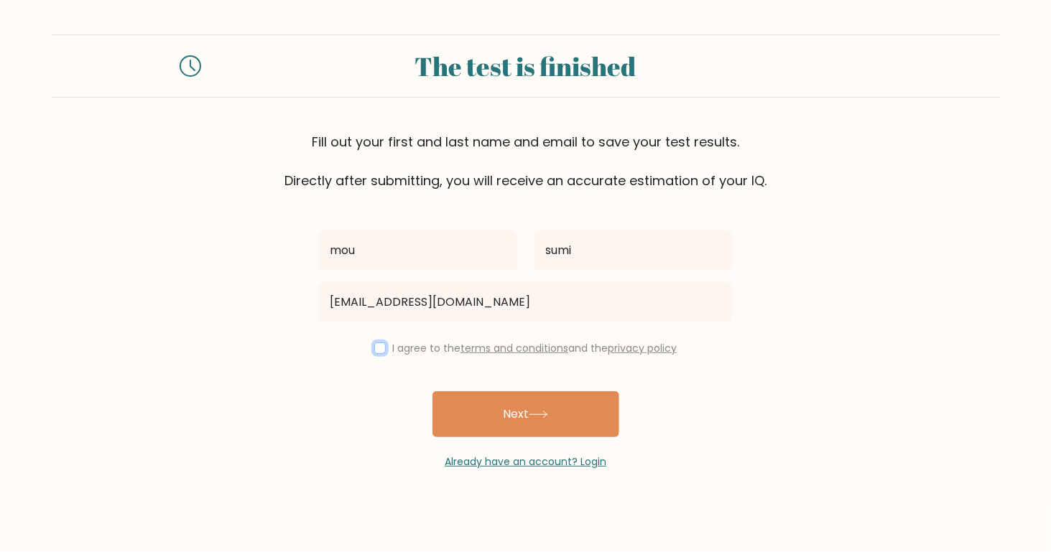
click at [378, 347] on input "checkbox" at bounding box center [379, 348] width 11 height 11
checkbox input "true"
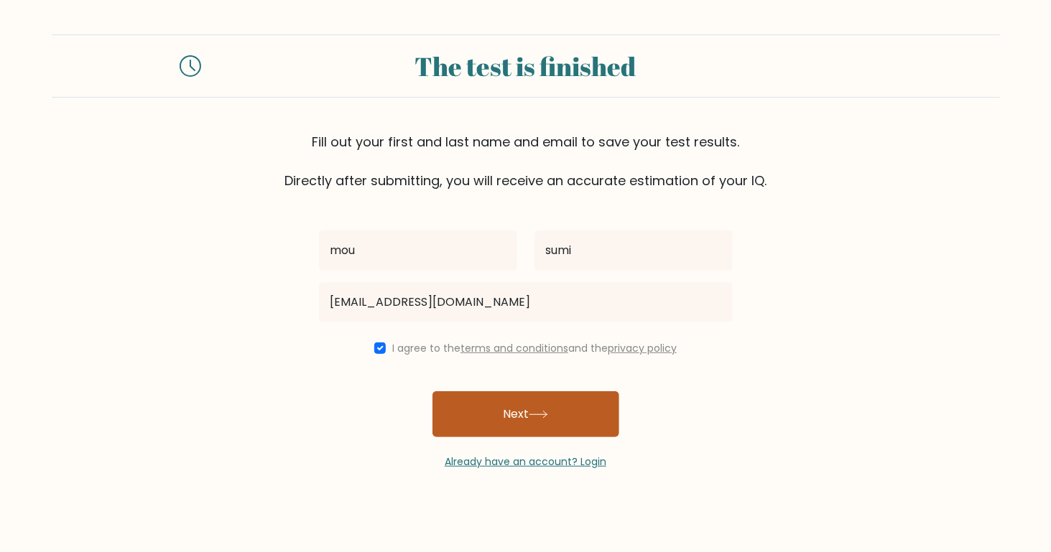
click at [501, 411] on button "Next" at bounding box center [525, 414] width 187 height 46
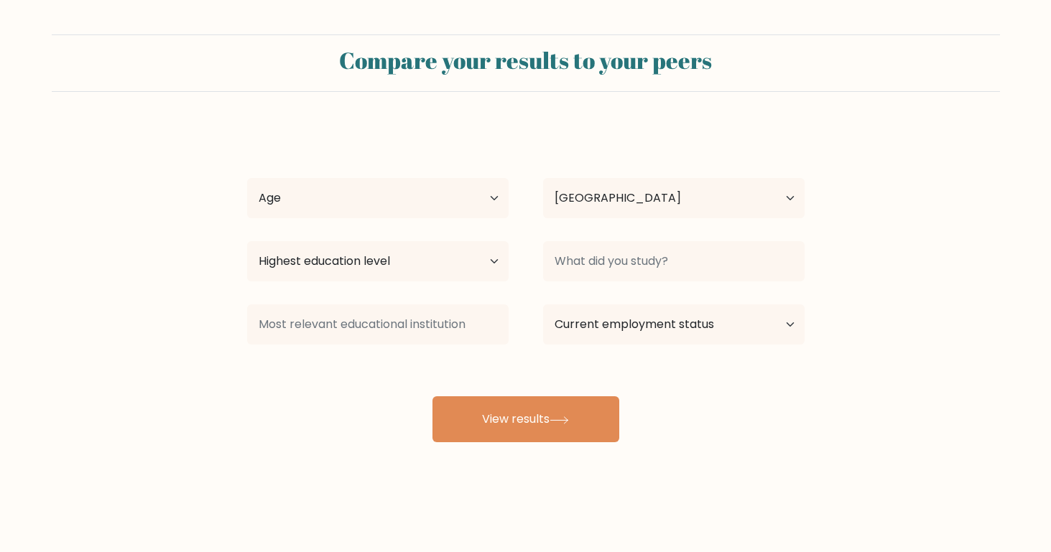
select select "US"
click at [491, 195] on select "Age Under [DEMOGRAPHIC_DATA] [DEMOGRAPHIC_DATA] [DEMOGRAPHIC_DATA] [DEMOGRAPHIC…" at bounding box center [377, 198] width 261 height 40
select select "25_34"
click at [247, 178] on select "Age Under [DEMOGRAPHIC_DATA] [DEMOGRAPHIC_DATA] [DEMOGRAPHIC_DATA] [DEMOGRAPHIC…" at bounding box center [377, 198] width 261 height 40
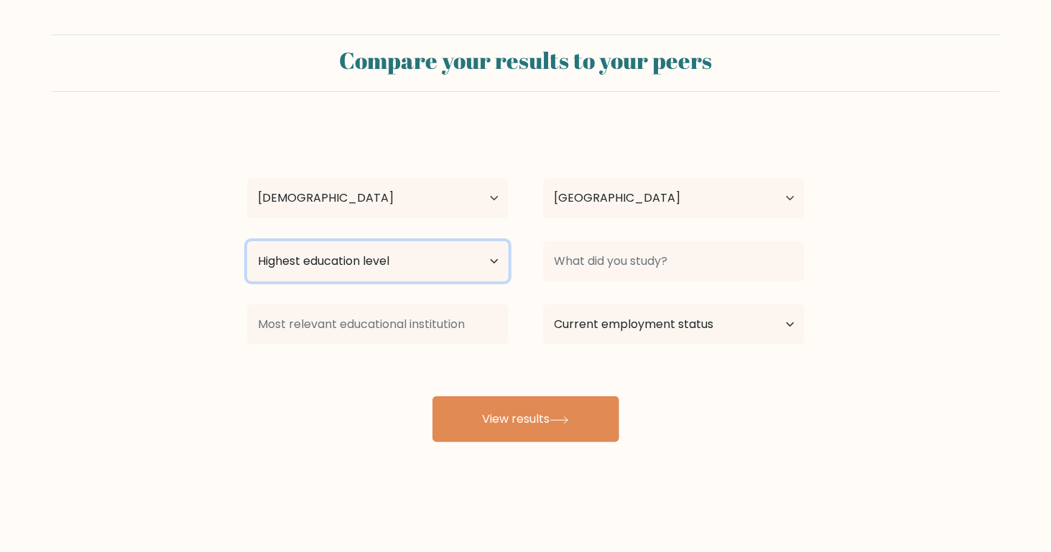
click at [354, 261] on select "Highest education level No schooling Primary Lower Secondary Upper Secondary Oc…" at bounding box center [377, 261] width 261 height 40
select select "bachelors_degree"
click at [247, 241] on select "Highest education level No schooling Primary Lower Secondary Upper Secondary Oc…" at bounding box center [377, 261] width 261 height 40
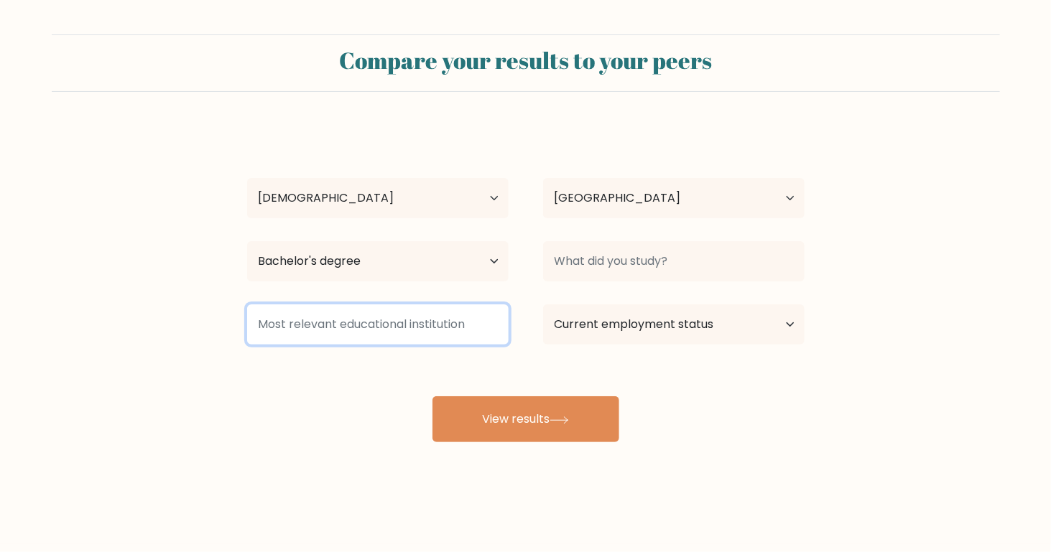
click at [437, 321] on input at bounding box center [377, 324] width 261 height 40
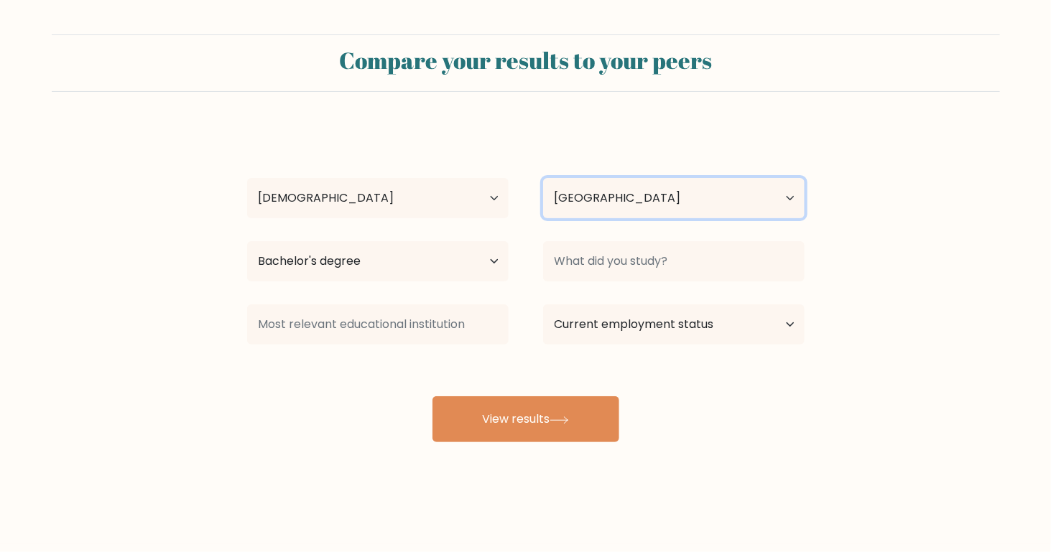
click at [684, 193] on select "Country [GEOGRAPHIC_DATA] [GEOGRAPHIC_DATA] [GEOGRAPHIC_DATA] [US_STATE] [GEOGR…" at bounding box center [673, 198] width 261 height 40
select select "BD"
click at [543, 178] on select "Country [GEOGRAPHIC_DATA] [GEOGRAPHIC_DATA] [GEOGRAPHIC_DATA] [US_STATE] [GEOGR…" at bounding box center [673, 198] width 261 height 40
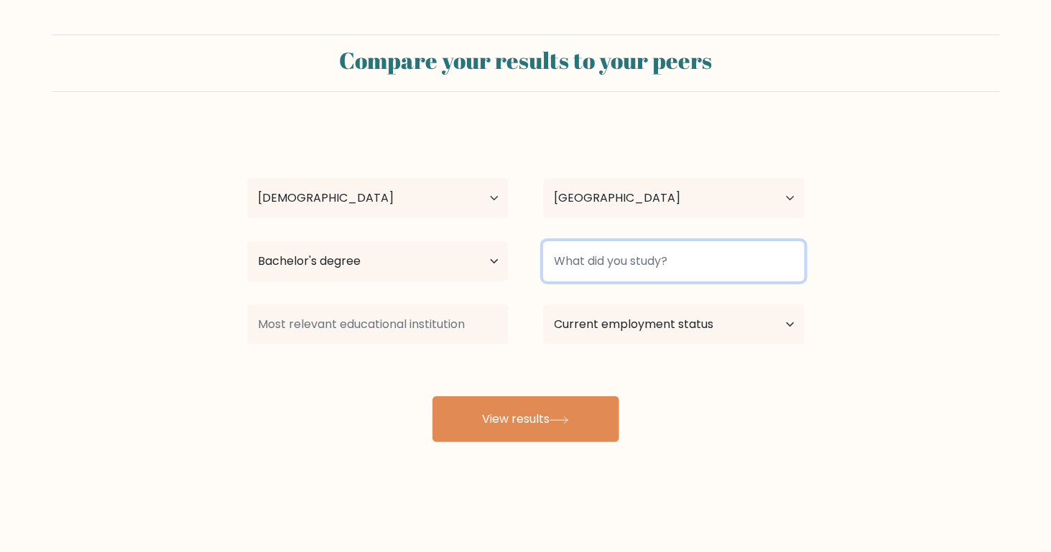
click at [635, 267] on input at bounding box center [673, 261] width 261 height 40
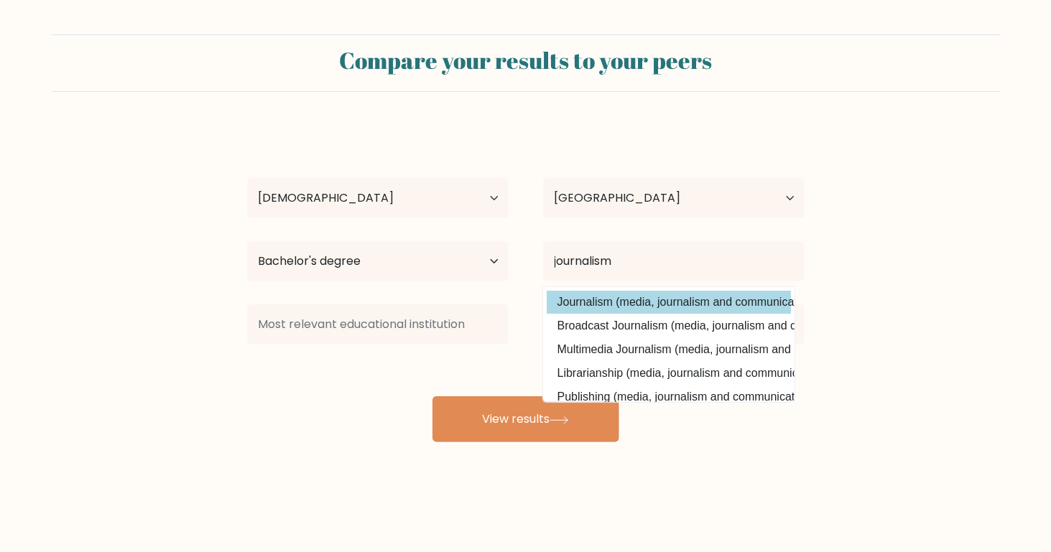
click at [653, 308] on option "Journalism (media, journalism and communications)" at bounding box center [668, 302] width 244 height 23
type input "Journalism"
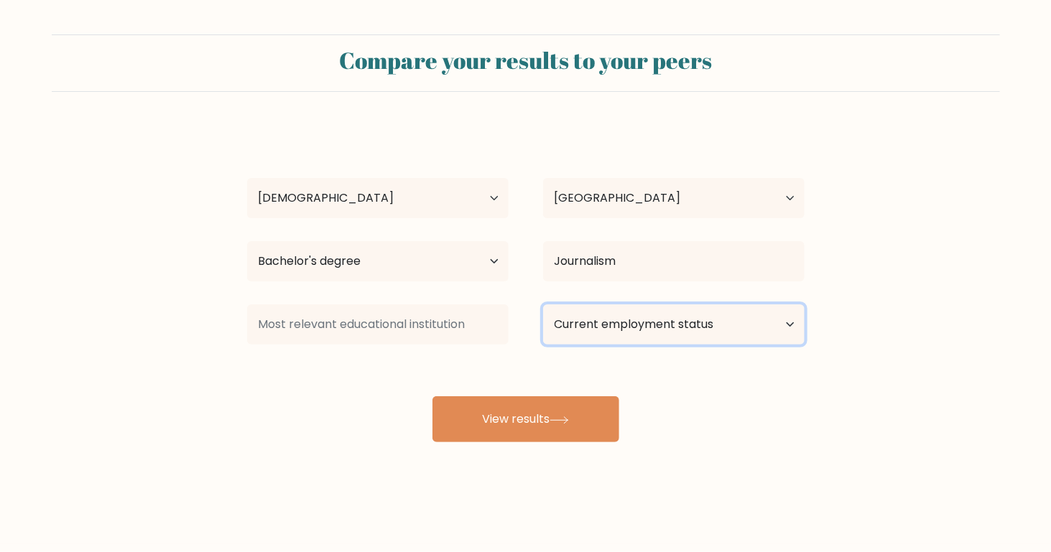
click at [646, 320] on select "Current employment status Employed Student Retired Other / prefer not to answer" at bounding box center [673, 324] width 261 height 40
select select "employed"
click at [543, 304] on select "Current employment status Employed Student Retired Other / prefer not to answer" at bounding box center [673, 324] width 261 height 40
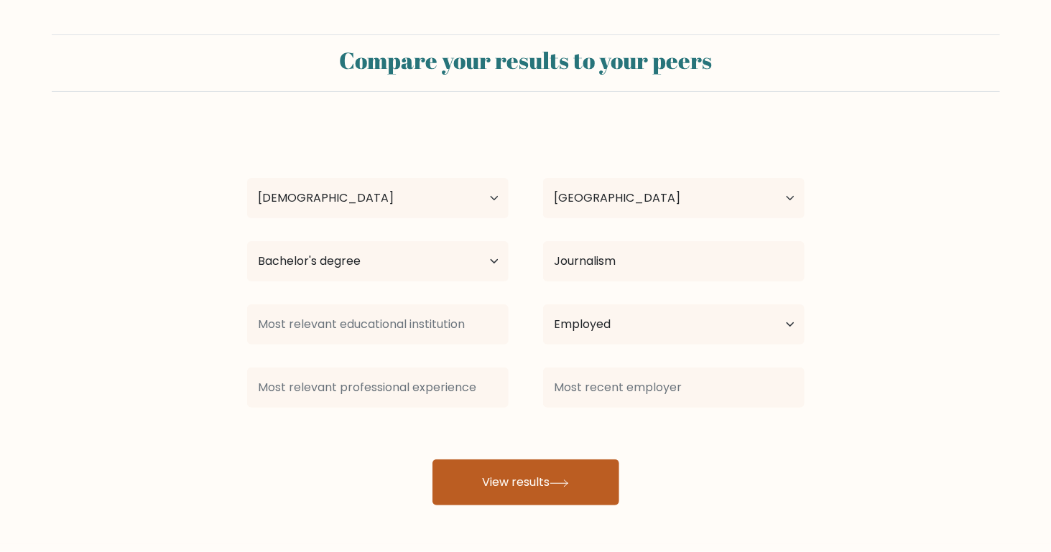
click at [537, 491] on button "View results" at bounding box center [525, 483] width 187 height 46
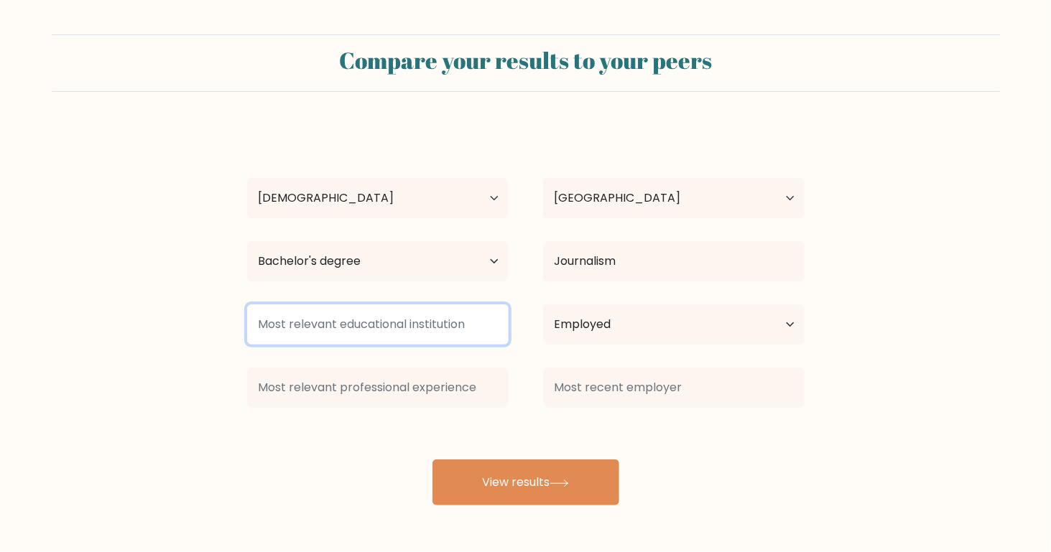
click at [371, 321] on input at bounding box center [377, 324] width 261 height 40
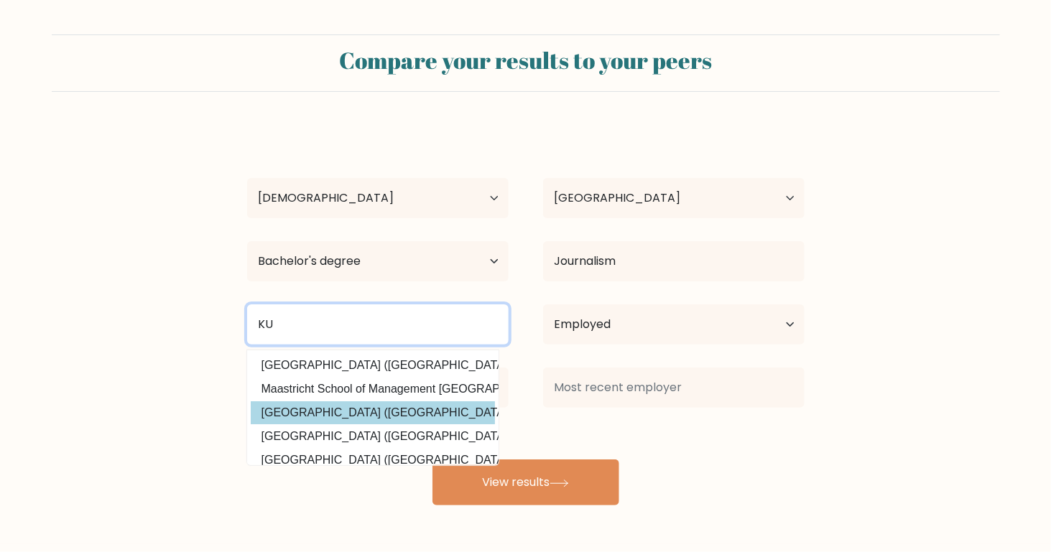
scroll to position [139, 0]
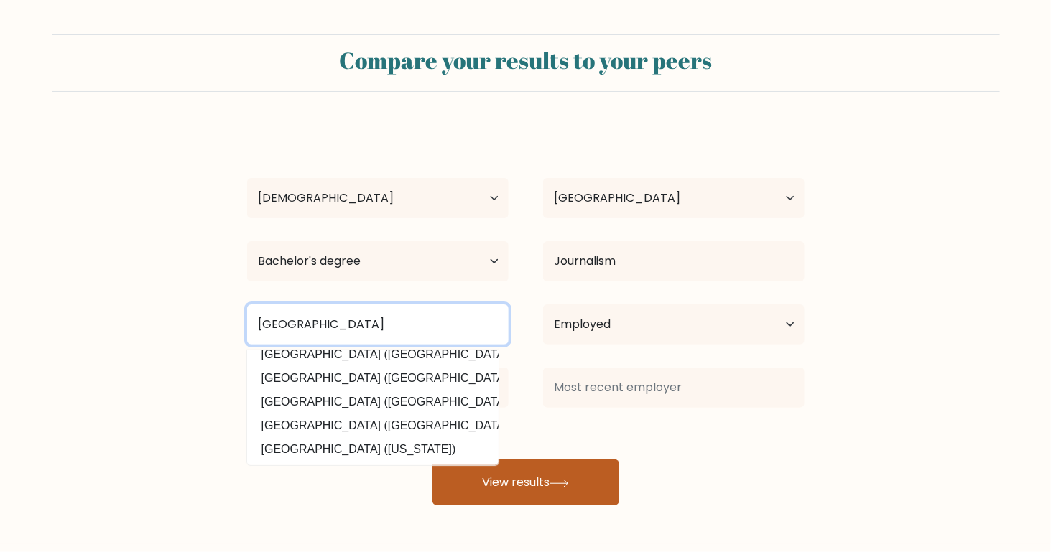
type input "[GEOGRAPHIC_DATA]"
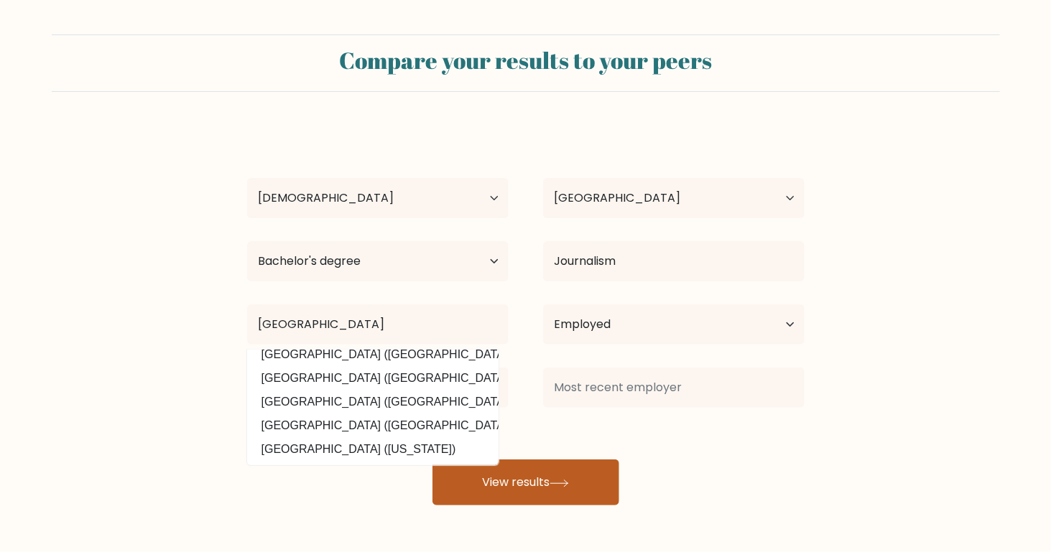
click at [538, 473] on button "View results" at bounding box center [525, 483] width 187 height 46
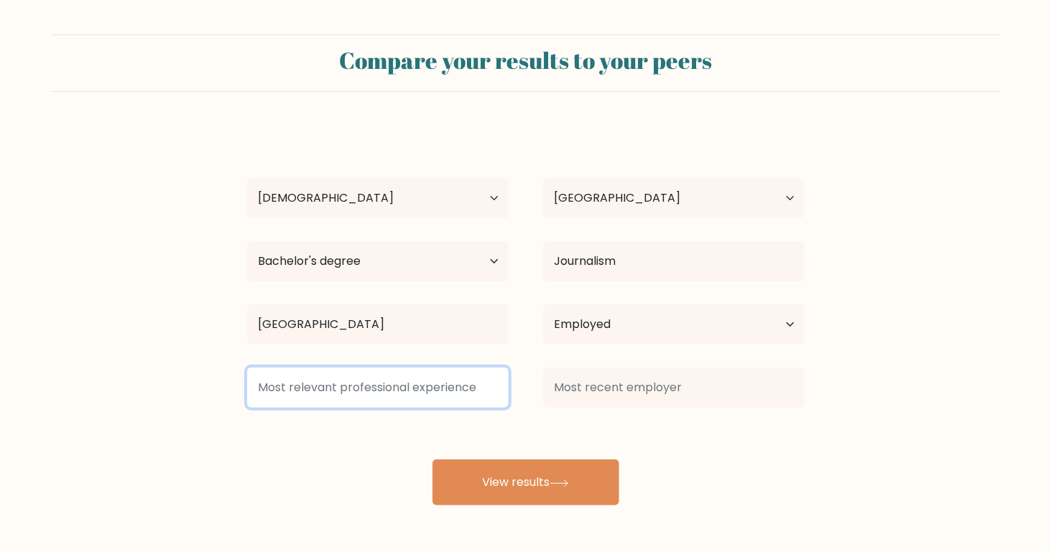
click at [383, 388] on input at bounding box center [377, 388] width 261 height 40
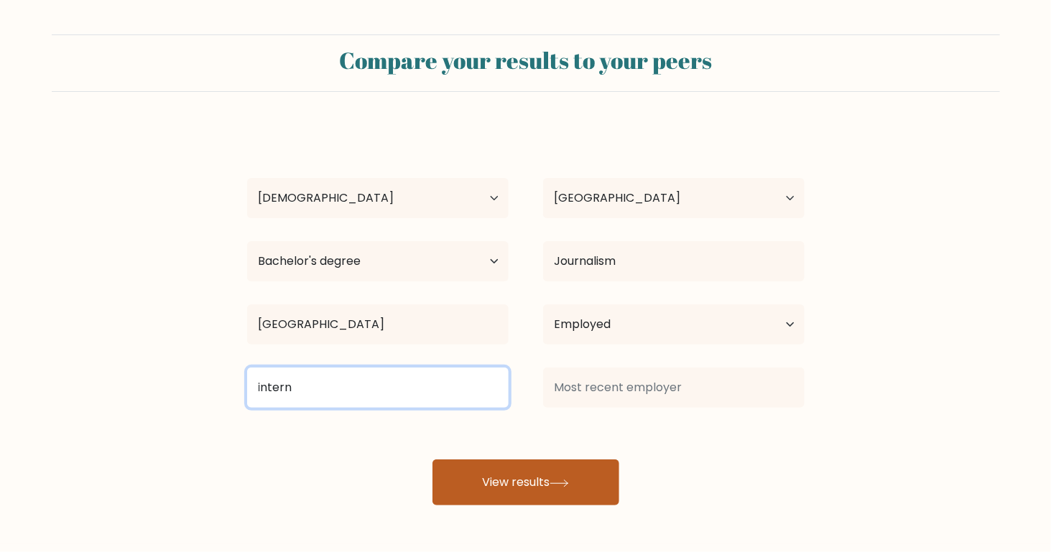
type input "intern"
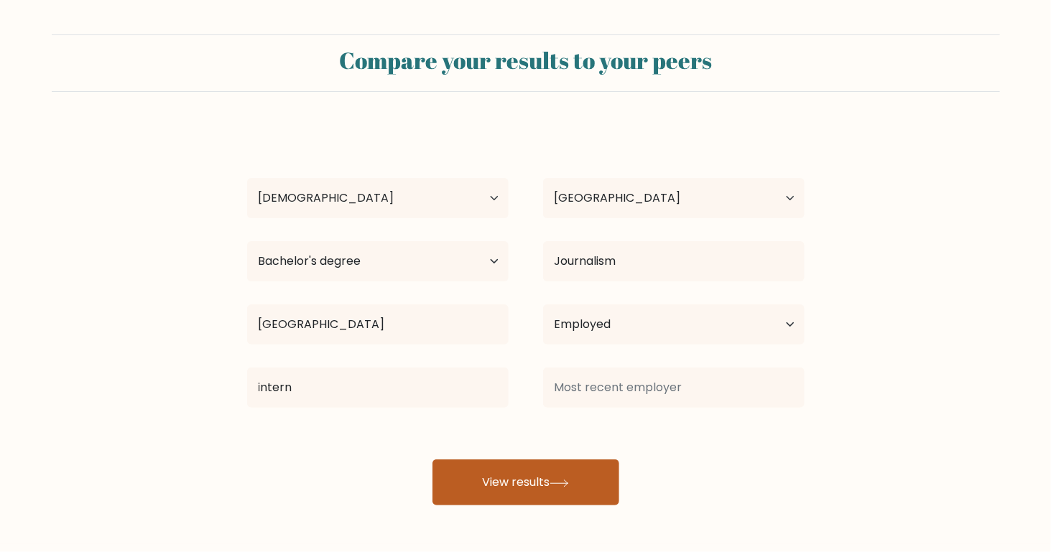
click at [524, 479] on button "View results" at bounding box center [525, 483] width 187 height 46
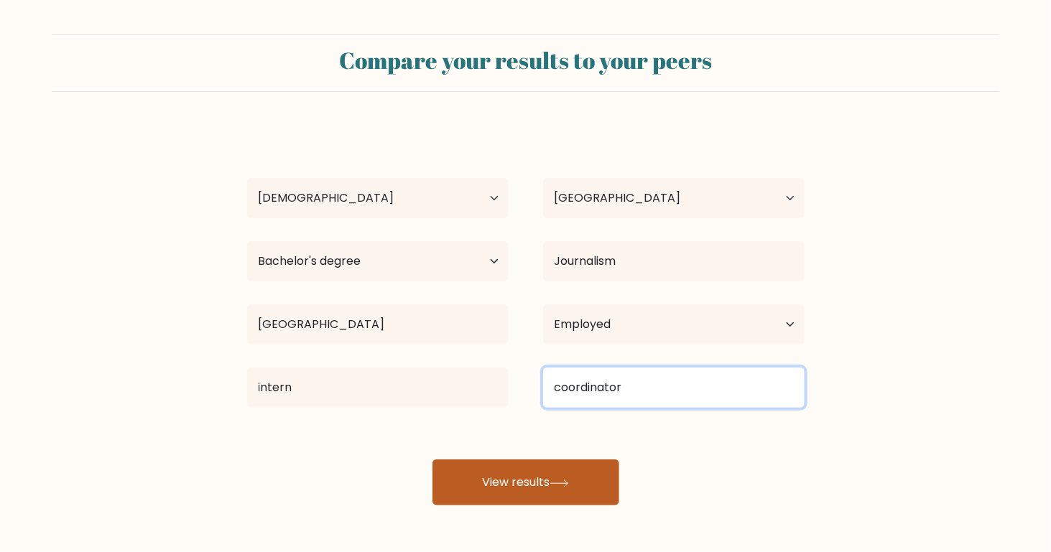
type input "coordinator"
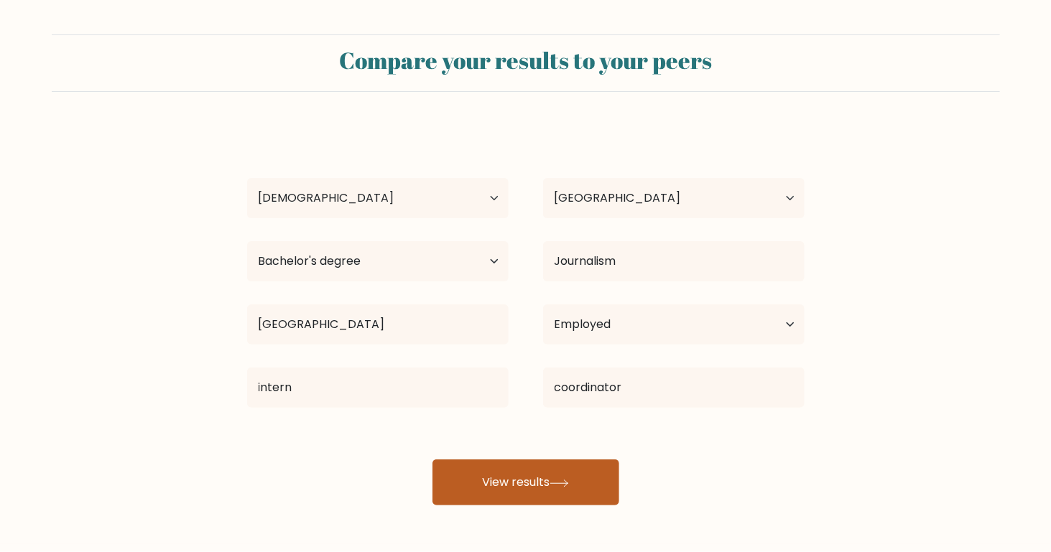
click at [567, 483] on icon at bounding box center [558, 483] width 17 height 6
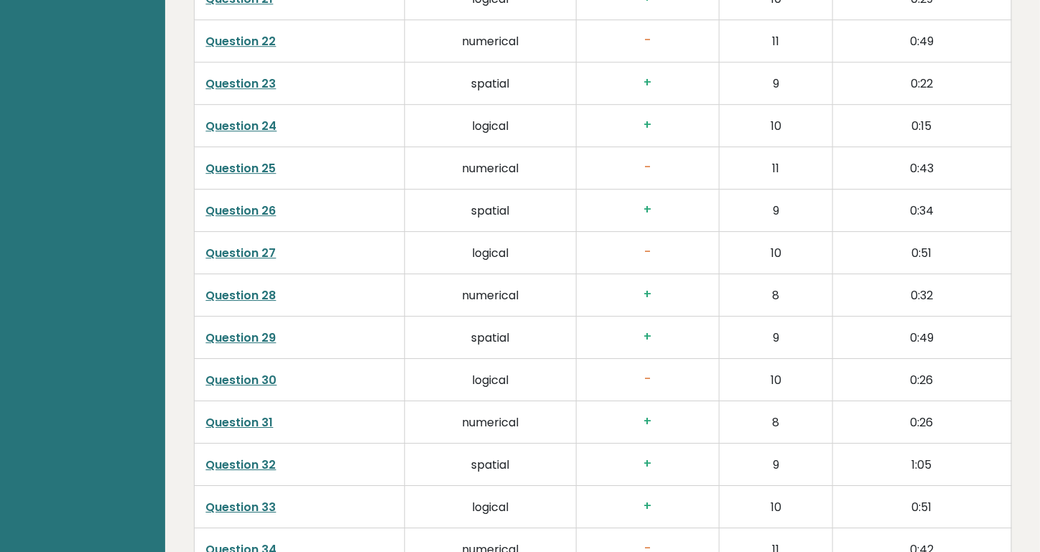
scroll to position [2901, 0]
